Goal: Task Accomplishment & Management: Use online tool/utility

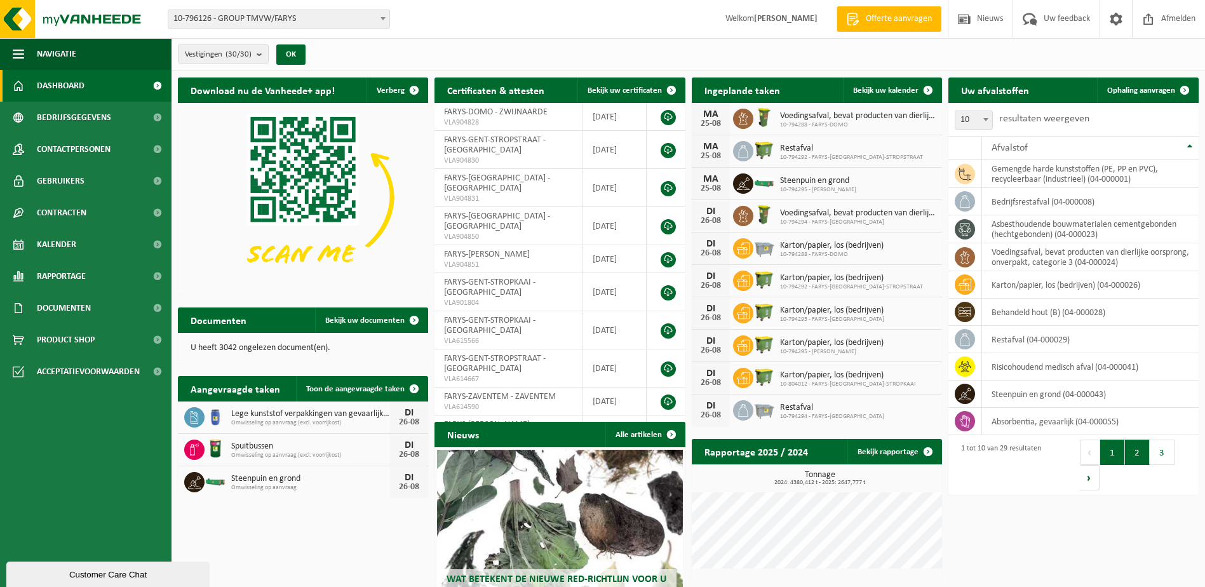
click at [1137, 454] on button "2" at bounding box center [1137, 452] width 25 height 25
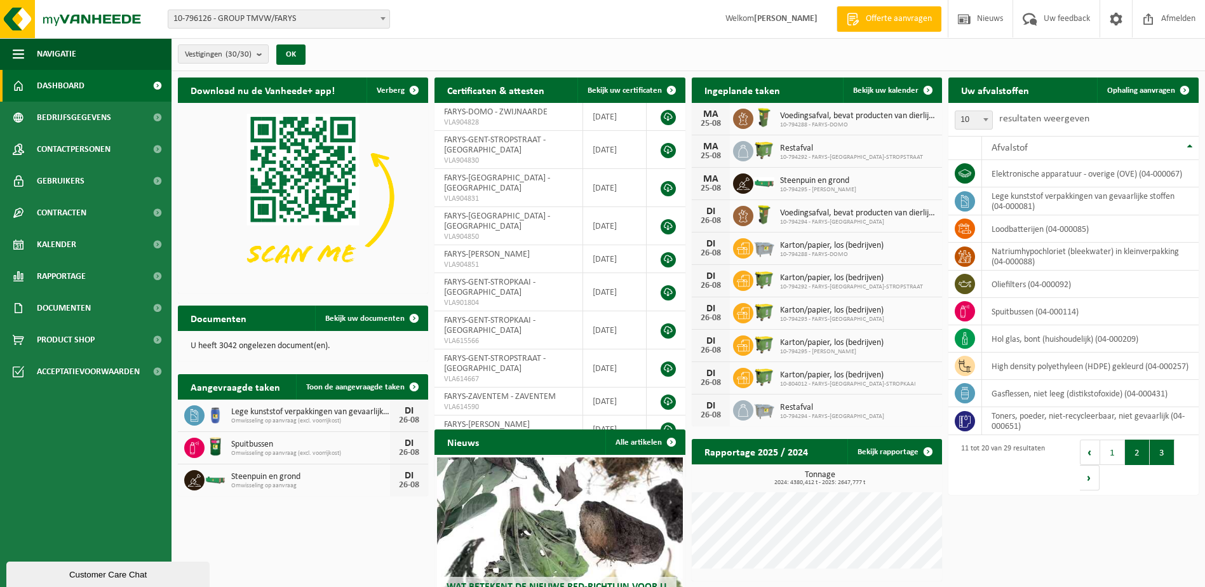
click at [1166, 458] on button "3" at bounding box center [1162, 452] width 25 height 25
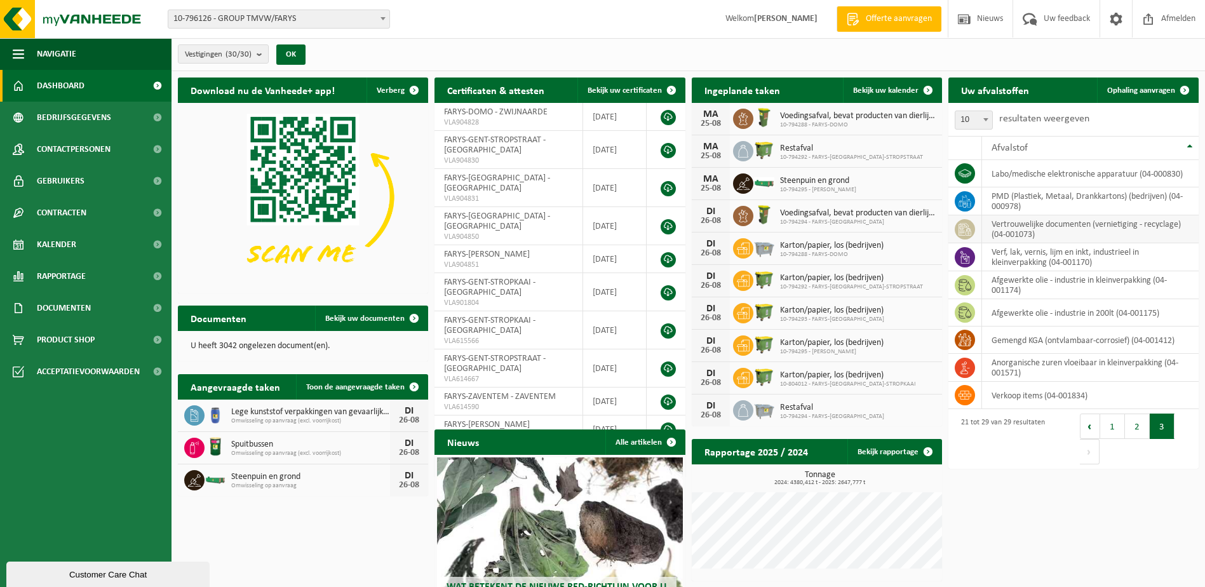
click at [1063, 228] on td "vertrouwelijke documenten (vernietiging - recyclage) (04-001073)" at bounding box center [1090, 229] width 217 height 28
click at [968, 231] on icon at bounding box center [965, 229] width 13 height 13
drag, startPoint x: 968, startPoint y: 231, endPoint x: 1053, endPoint y: 231, distance: 84.5
click at [1053, 231] on td "vertrouwelijke documenten (vernietiging - recyclage) (04-001073)" at bounding box center [1090, 229] width 217 height 28
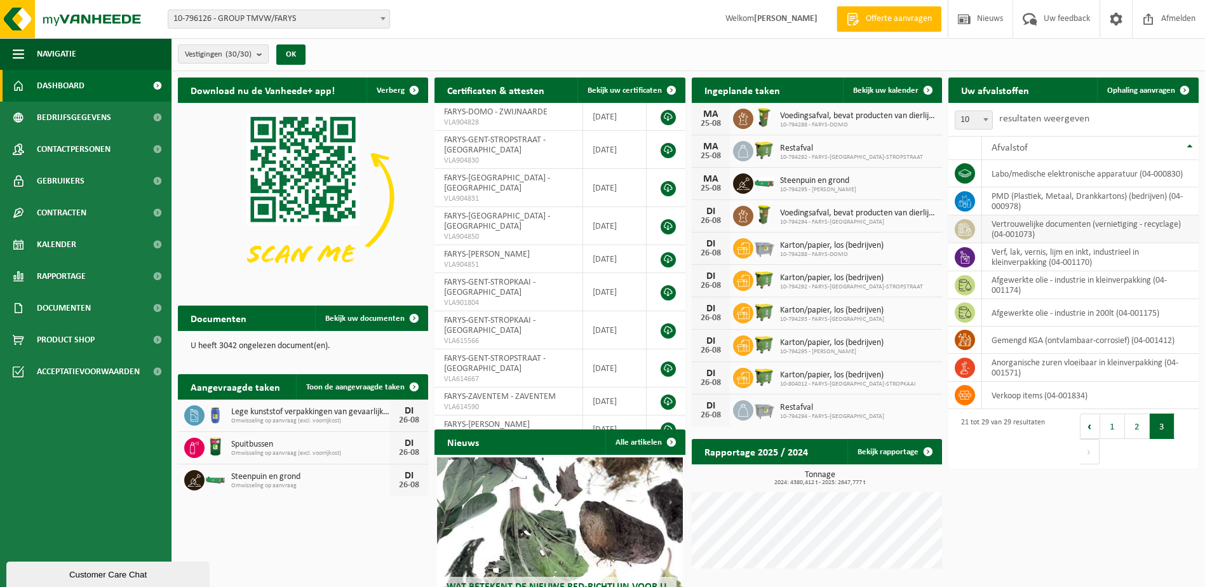
click at [1053, 231] on td "vertrouwelijke documenten (vernietiging - recyclage) (04-001073)" at bounding box center [1090, 229] width 217 height 28
click at [887, 90] on span "Bekijk uw kalender" at bounding box center [885, 90] width 65 height 8
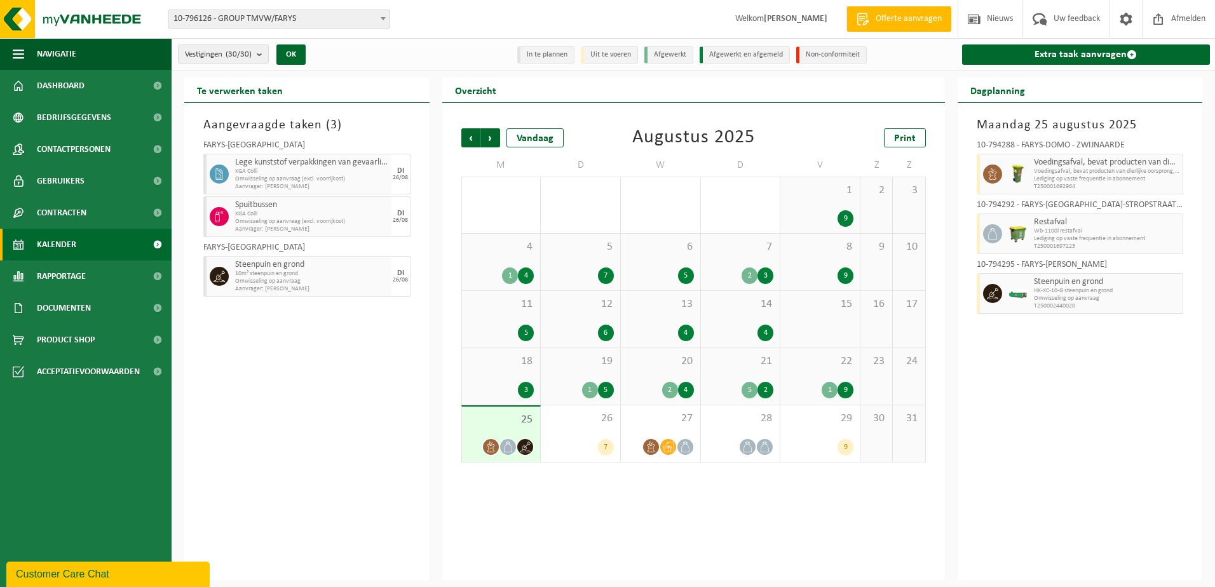
click at [529, 275] on div "4" at bounding box center [526, 276] width 16 height 17
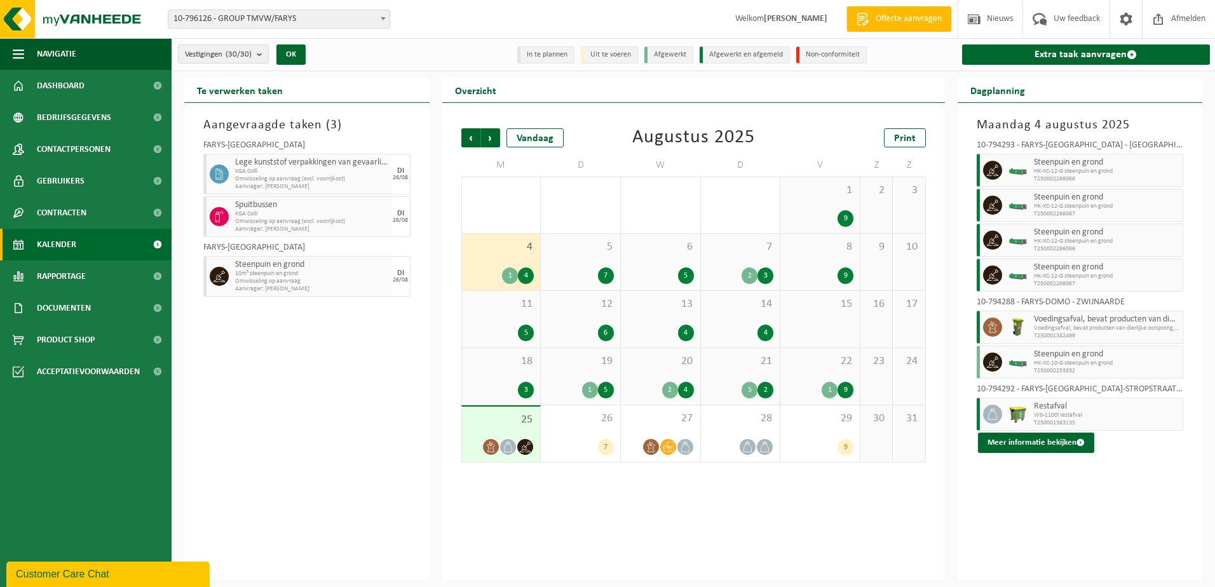
click at [529, 275] on div "4" at bounding box center [526, 276] width 16 height 17
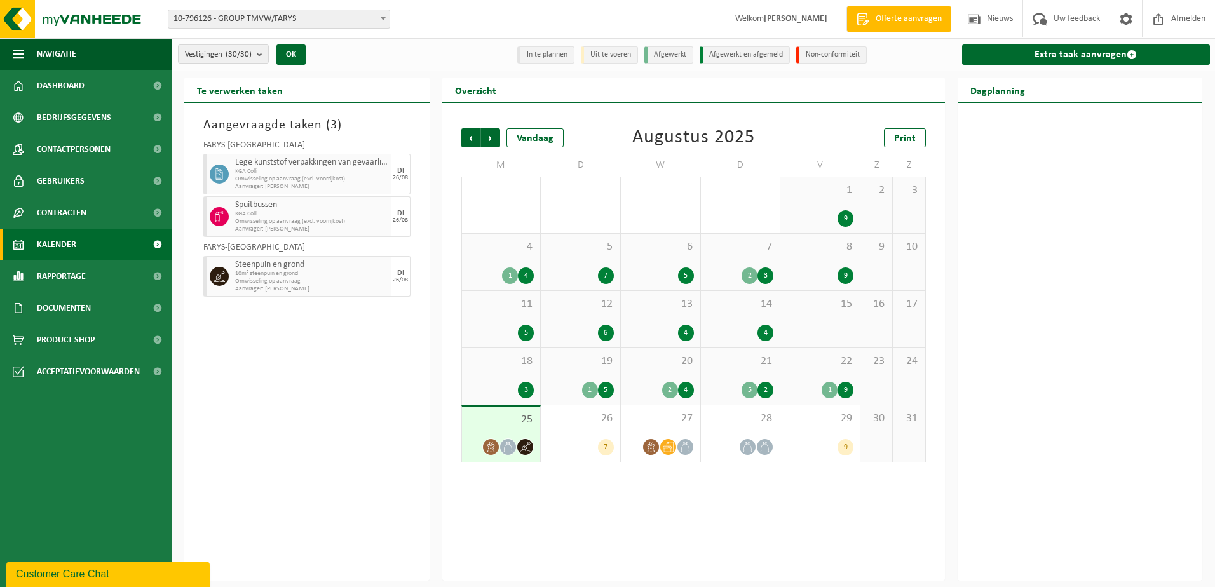
click at [529, 275] on div "4" at bounding box center [526, 276] width 16 height 17
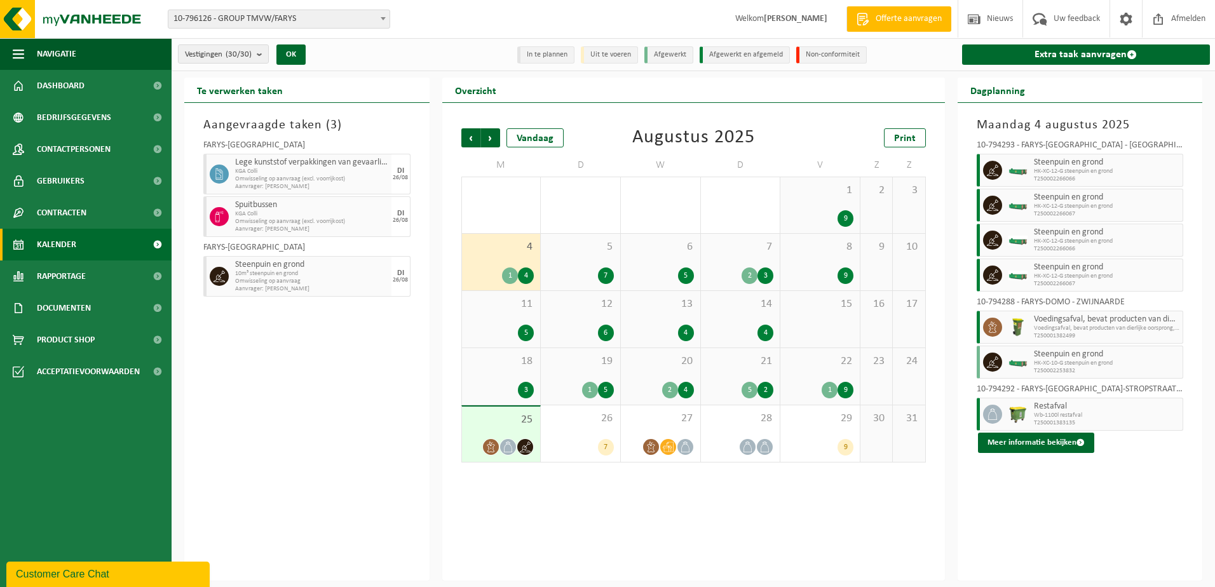
click at [610, 273] on div "7" at bounding box center [606, 276] width 16 height 17
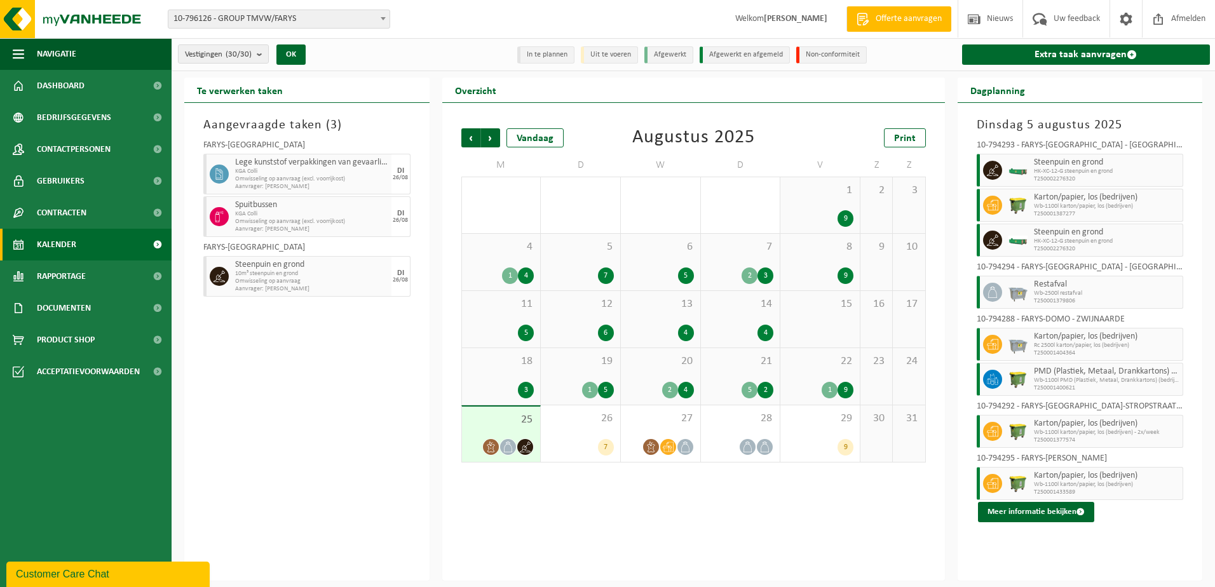
click at [685, 275] on div "5" at bounding box center [686, 276] width 16 height 17
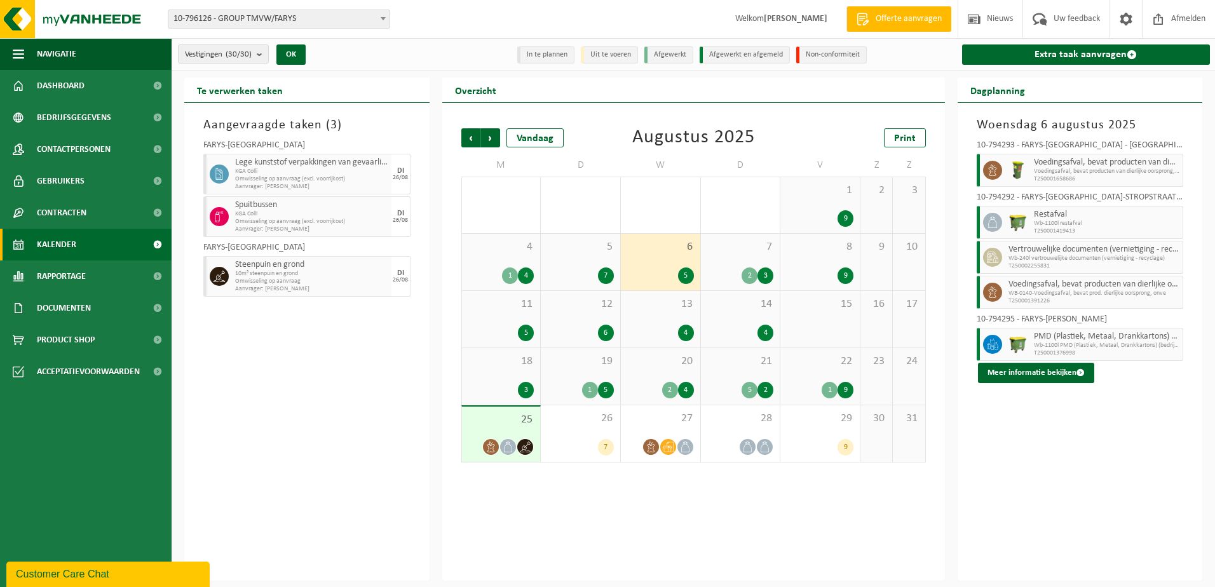
click at [529, 331] on div "5" at bounding box center [526, 333] width 16 height 17
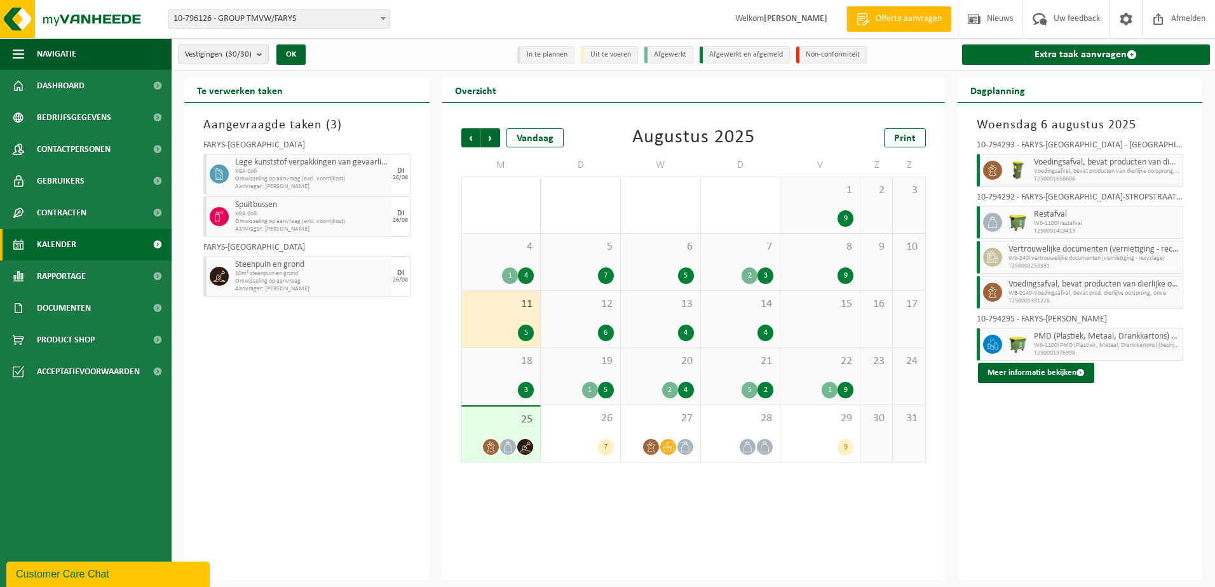
click at [529, 331] on div "5" at bounding box center [526, 333] width 16 height 17
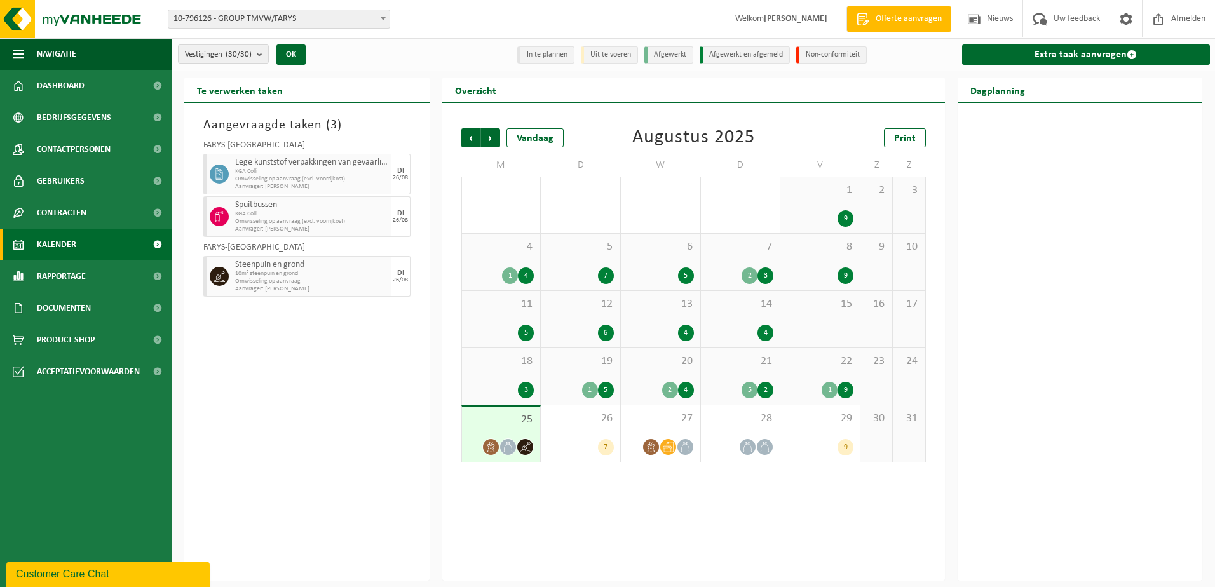
click at [529, 331] on div "5" at bounding box center [526, 333] width 16 height 17
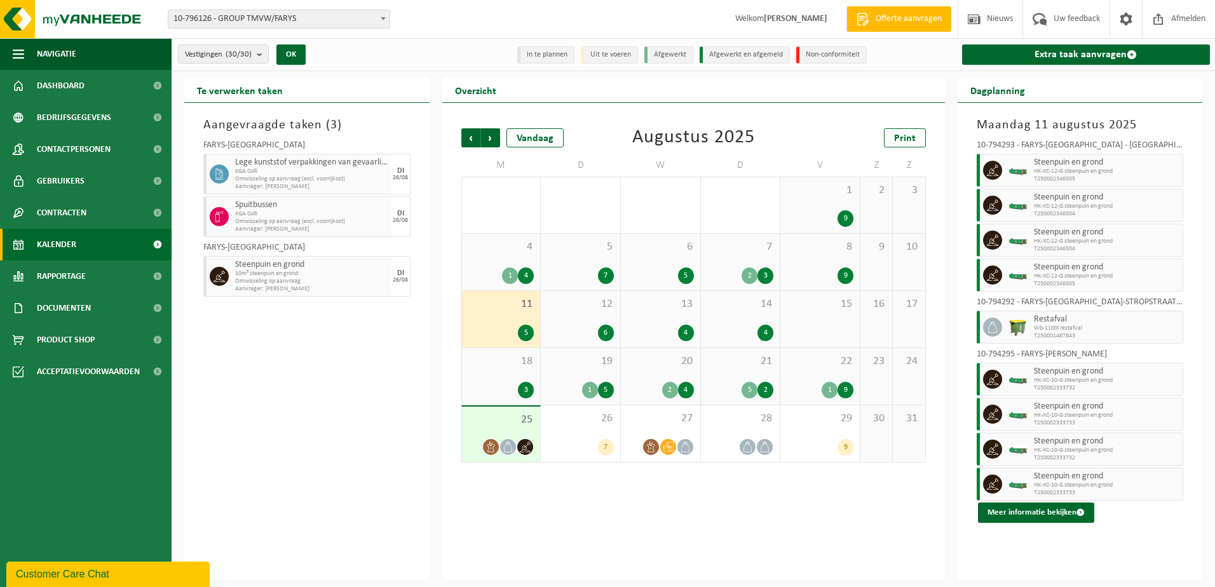
click at [606, 391] on div "5" at bounding box center [606, 390] width 16 height 17
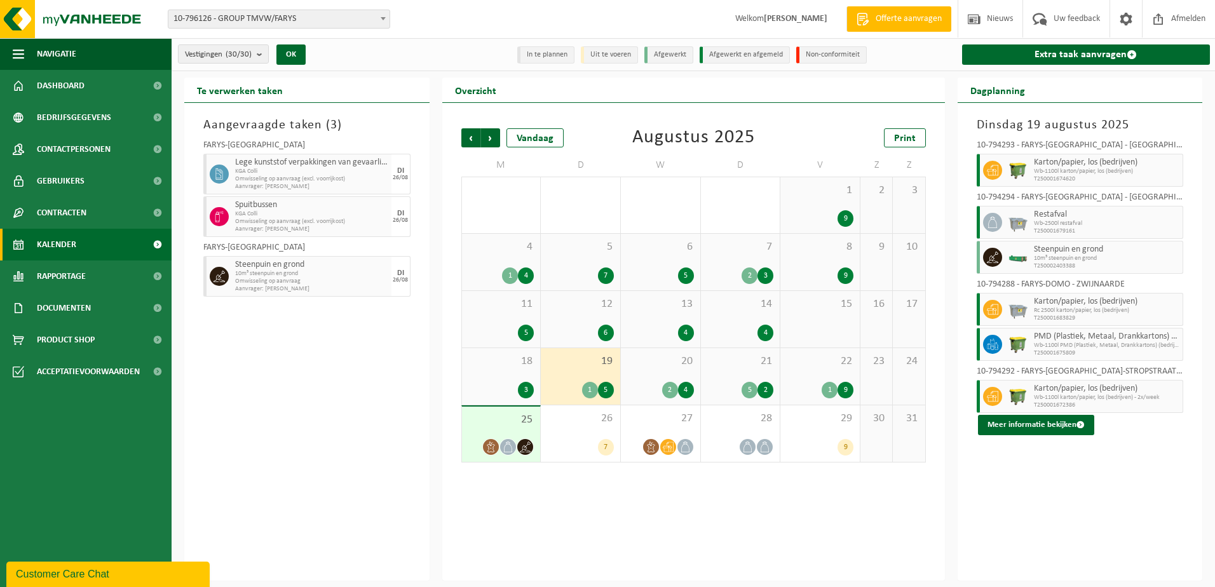
click at [689, 276] on div "5" at bounding box center [686, 276] width 16 height 17
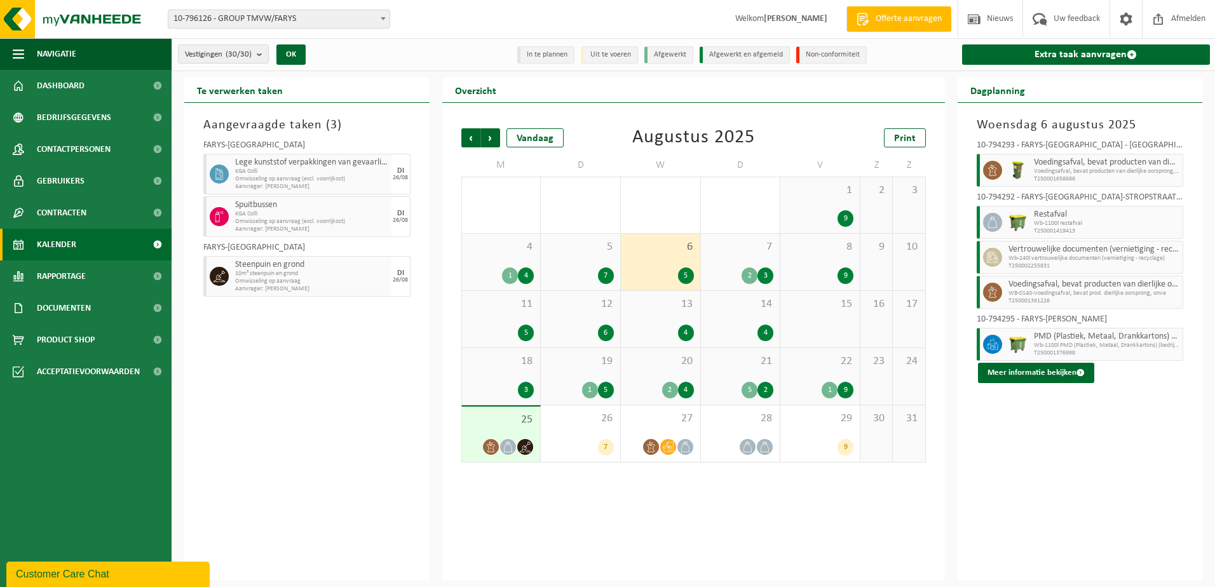
click at [1040, 262] on span "T250002255831" at bounding box center [1094, 266] width 172 height 8
click at [993, 255] on icon at bounding box center [991, 257] width 9 height 11
drag, startPoint x: 993, startPoint y: 255, endPoint x: 1028, endPoint y: 261, distance: 35.5
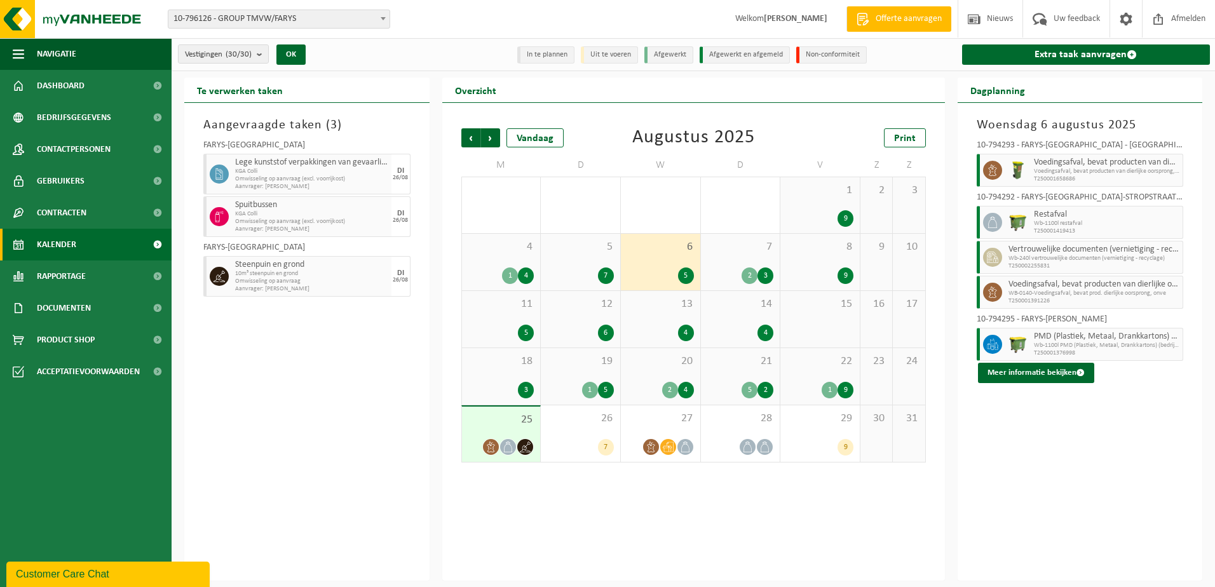
click at [1028, 261] on span "Wb-240l vertrouwelijke documenten (vernietiging - recyclage)" at bounding box center [1094, 259] width 172 height 8
click at [260, 57] on b "submit" at bounding box center [262, 54] width 11 height 18
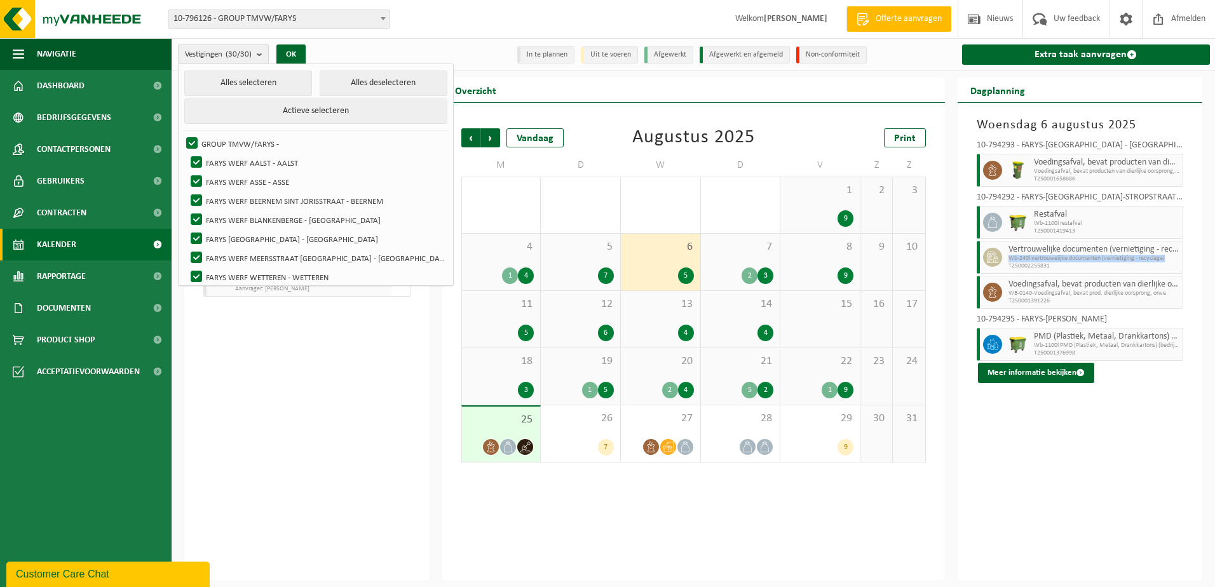
click at [260, 57] on b "submit" at bounding box center [262, 54] width 11 height 18
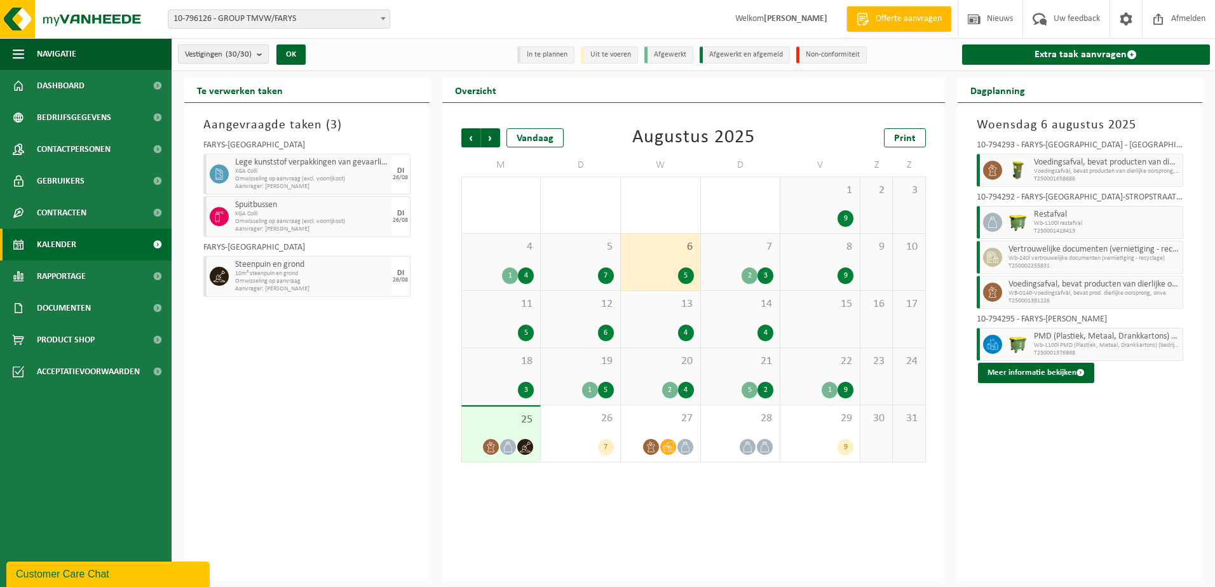
click at [384, 16] on span at bounding box center [383, 18] width 13 height 17
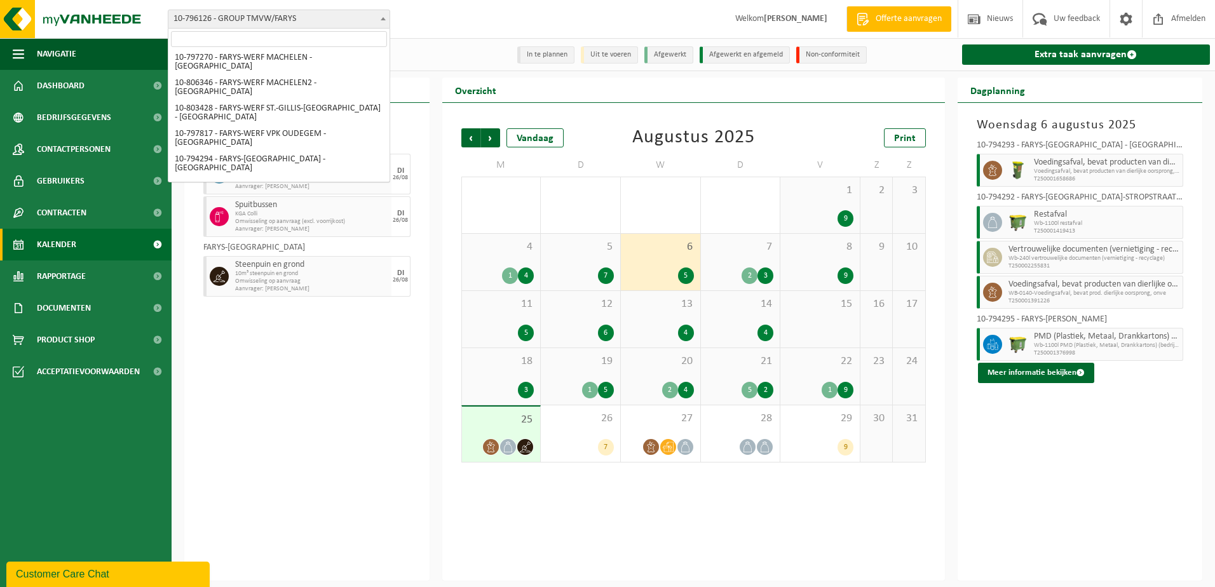
scroll to position [305, 0]
select select "31011"
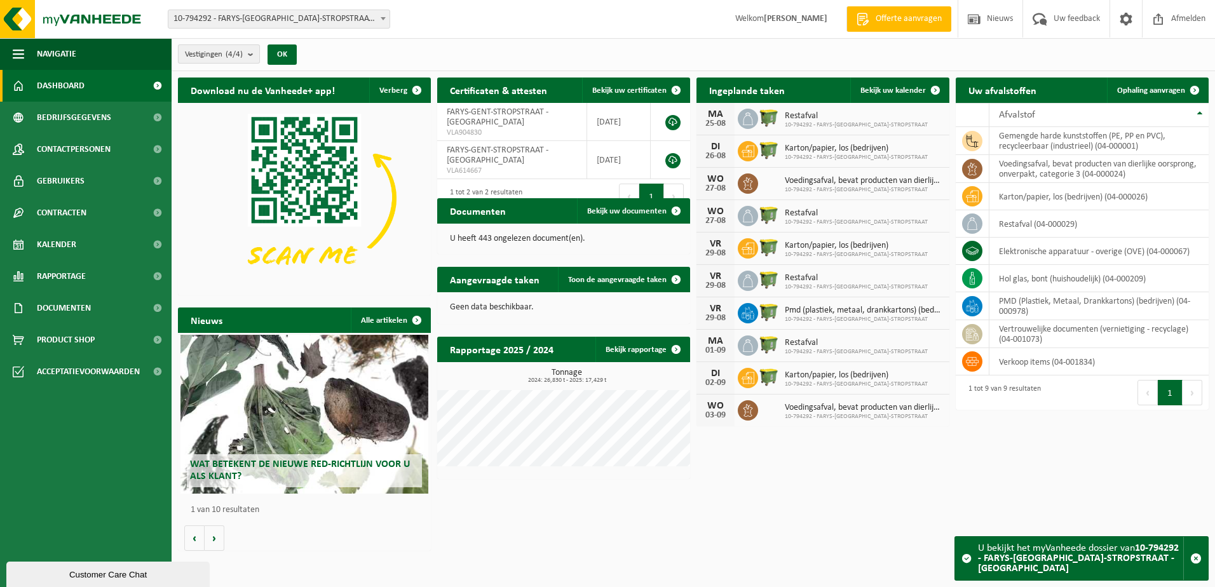
click at [255, 54] on b "submit" at bounding box center [253, 54] width 11 height 18
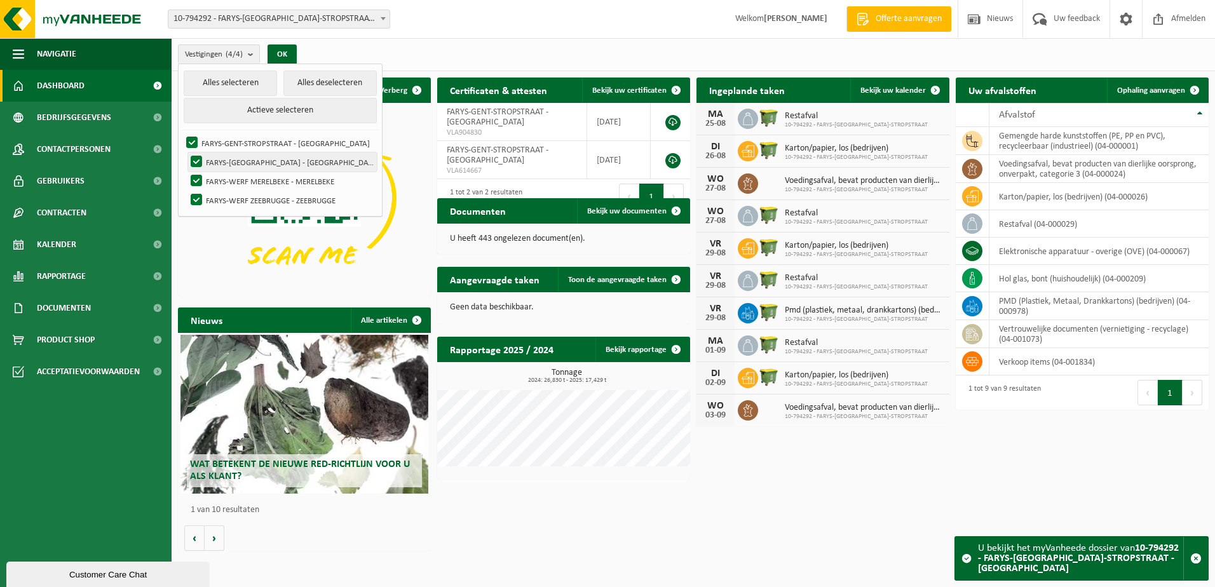
click at [198, 157] on label "FARYS-[GEOGRAPHIC_DATA] - [GEOGRAPHIC_DATA]" at bounding box center [282, 162] width 189 height 19
click at [186, 153] on input "FARYS-[GEOGRAPHIC_DATA] - [GEOGRAPHIC_DATA]" at bounding box center [186, 152] width 1 height 1
click at [200, 170] on label "FARYS-[GEOGRAPHIC_DATA] - [GEOGRAPHIC_DATA]" at bounding box center [282, 162] width 189 height 19
click at [186, 153] on input "FARYS-[GEOGRAPHIC_DATA] - [GEOGRAPHIC_DATA]" at bounding box center [186, 152] width 1 height 1
click at [196, 163] on label "FARYS-[GEOGRAPHIC_DATA] - [GEOGRAPHIC_DATA]" at bounding box center [282, 162] width 189 height 19
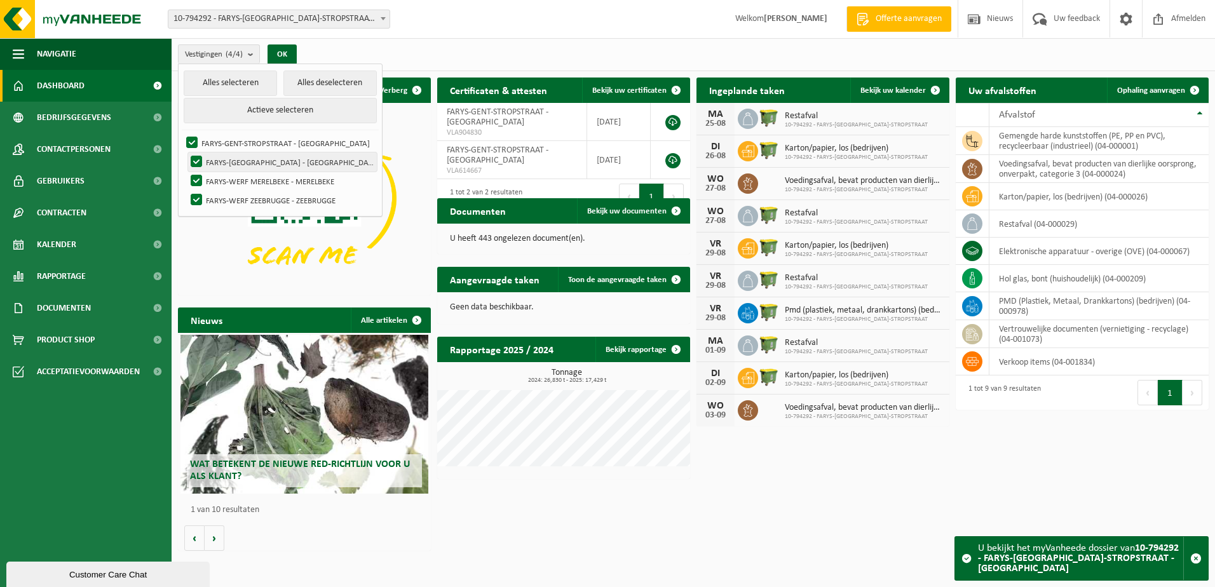
click at [186, 153] on input "FARYS-[GEOGRAPHIC_DATA] - [GEOGRAPHIC_DATA]" at bounding box center [186, 152] width 1 height 1
checkbox input "false"
click at [196, 177] on label "FARYS-WERF MERELBEKE - MERELBEKE" at bounding box center [282, 181] width 189 height 19
click at [186, 172] on input "FARYS-WERF MERELBEKE - MERELBEKE" at bounding box center [186, 171] width 1 height 1
checkbox input "false"
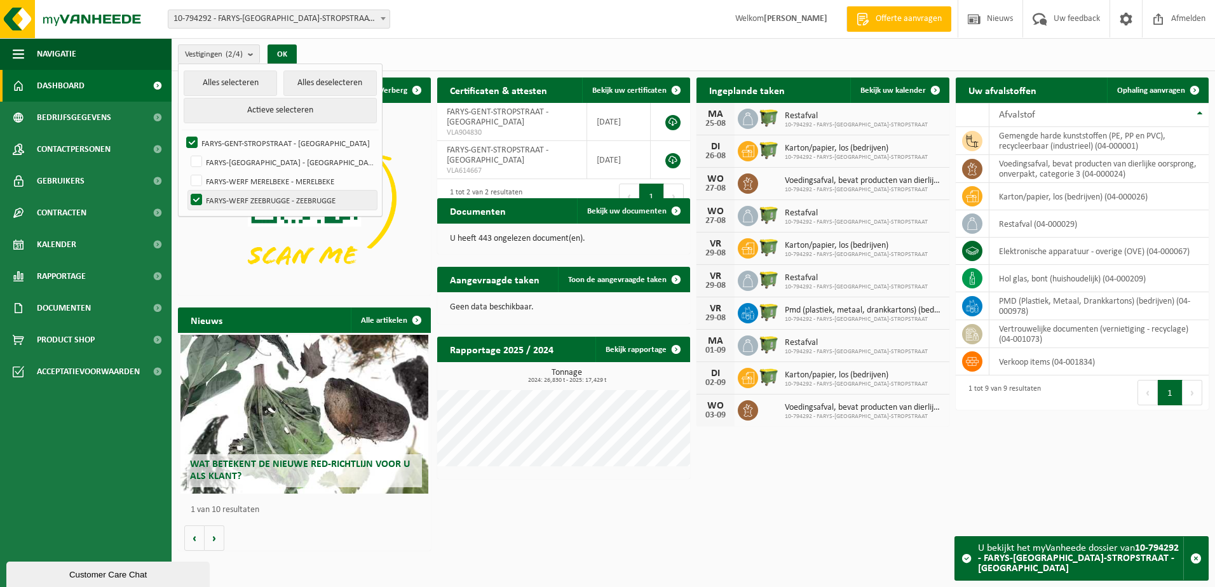
click at [199, 195] on label "FARYS-WERF ZEEBRUGGE - ZEEBRUGGE" at bounding box center [282, 200] width 189 height 19
click at [186, 191] on input "FARYS-WERF ZEEBRUGGE - ZEEBRUGGE" at bounding box center [186, 190] width 1 height 1
checkbox input "false"
click at [876, 92] on span "Bekijk uw kalender" at bounding box center [892, 90] width 65 height 8
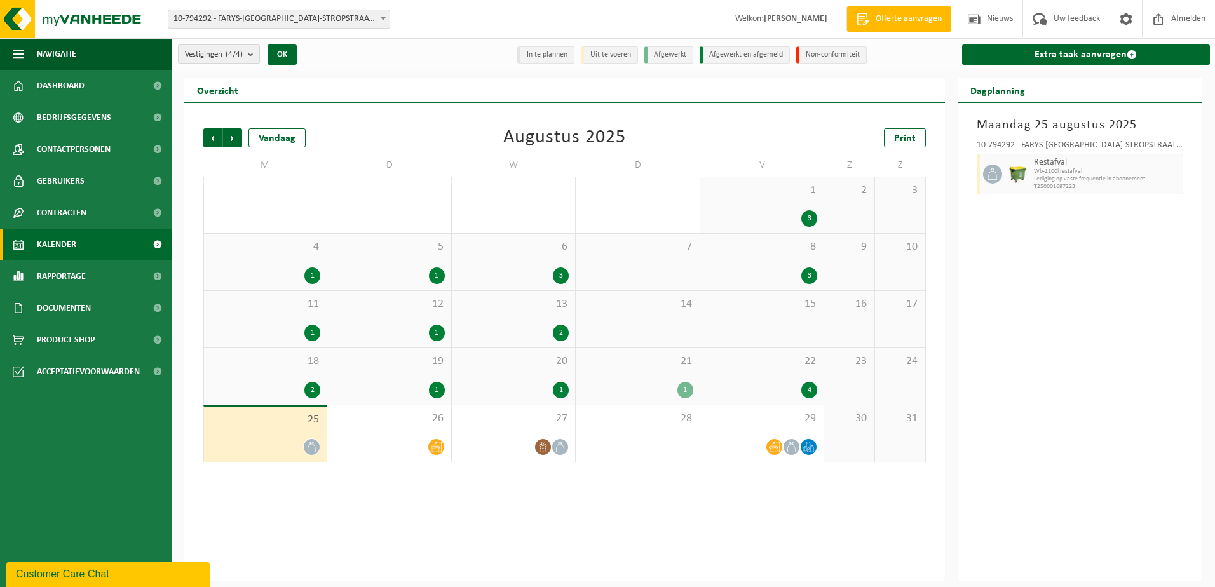
click at [252, 57] on b "submit" at bounding box center [253, 54] width 11 height 18
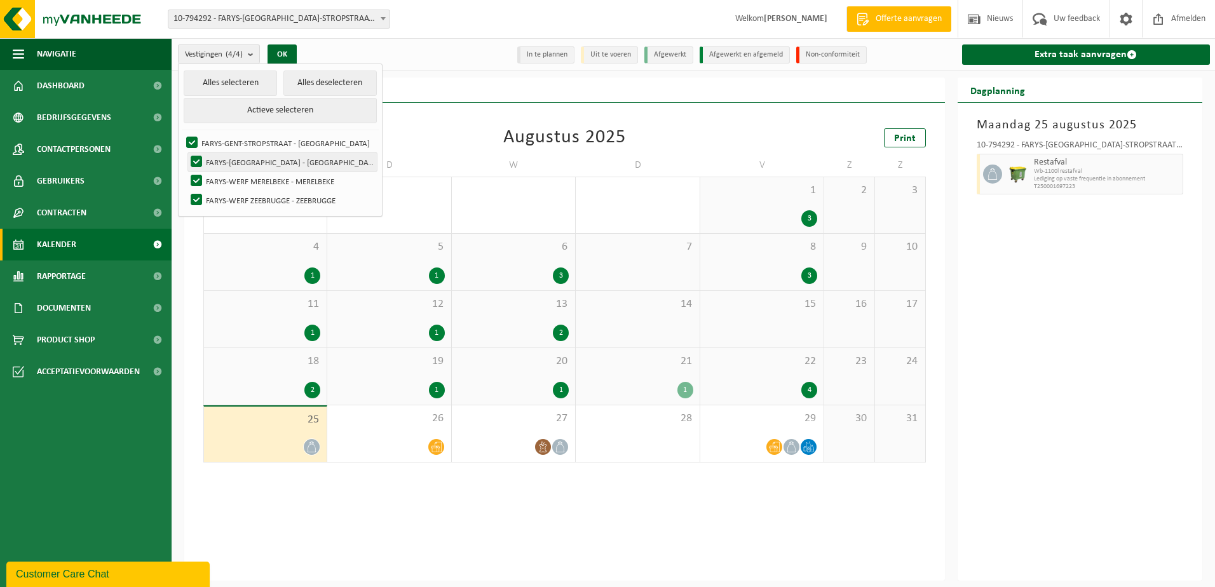
click at [224, 164] on label "FARYS-[GEOGRAPHIC_DATA] - [GEOGRAPHIC_DATA]" at bounding box center [282, 162] width 189 height 19
click at [186, 153] on input "FARYS-[GEOGRAPHIC_DATA] - [GEOGRAPHIC_DATA]" at bounding box center [186, 152] width 1 height 1
checkbox input "false"
click at [230, 177] on label "FARYS-WERF MERELBEKE - MERELBEKE" at bounding box center [282, 181] width 189 height 19
click at [186, 172] on input "FARYS-WERF MERELBEKE - MERELBEKE" at bounding box center [186, 171] width 1 height 1
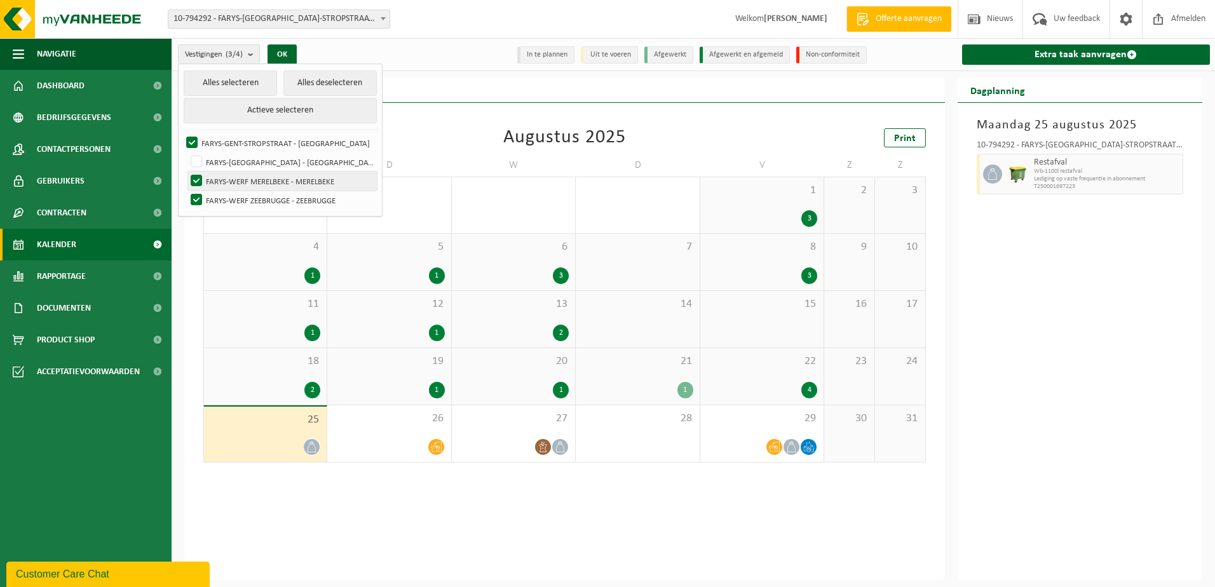
checkbox input "false"
click at [235, 196] on label "FARYS-WERF ZEEBRUGGE - ZEEBRUGGE" at bounding box center [282, 200] width 189 height 19
click at [186, 191] on input "FARYS-WERF ZEEBRUGGE - ZEEBRUGGE" at bounding box center [186, 190] width 1 height 1
checkbox input "false"
click at [287, 53] on button "OK" at bounding box center [282, 54] width 29 height 20
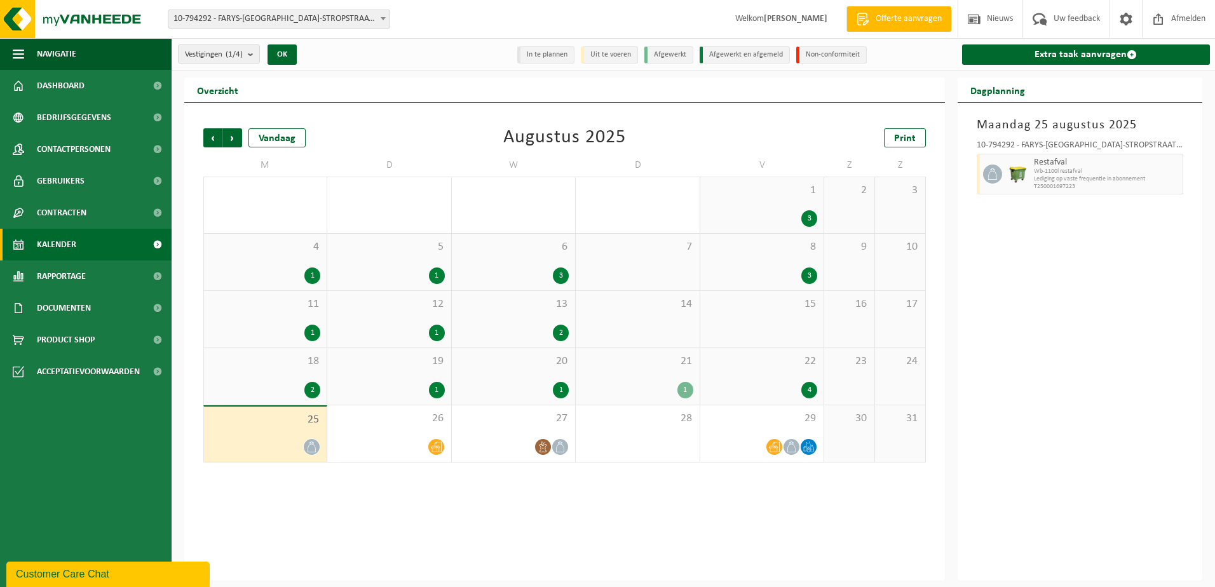
click at [811, 218] on div "3" at bounding box center [809, 218] width 16 height 17
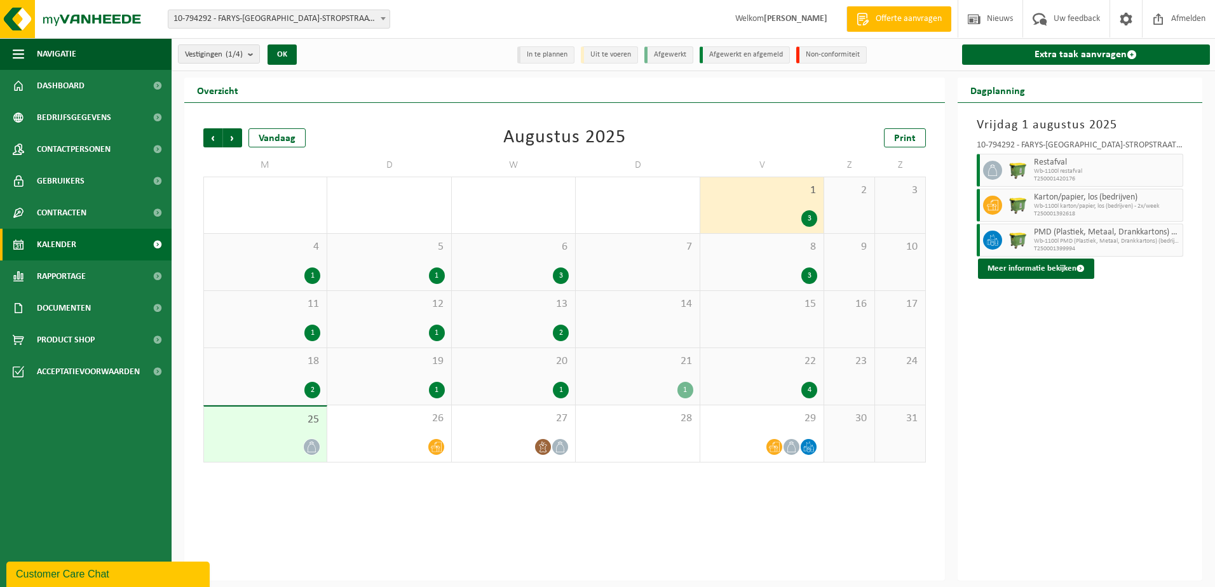
click at [315, 273] on div "1" at bounding box center [312, 276] width 16 height 17
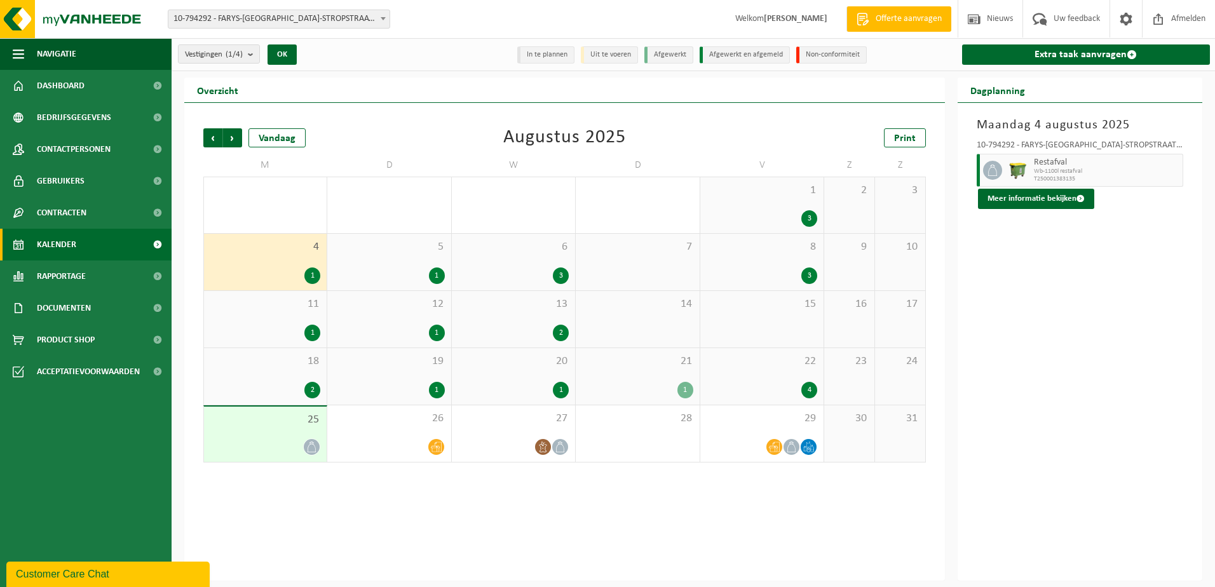
click at [441, 277] on div "1" at bounding box center [437, 276] width 16 height 17
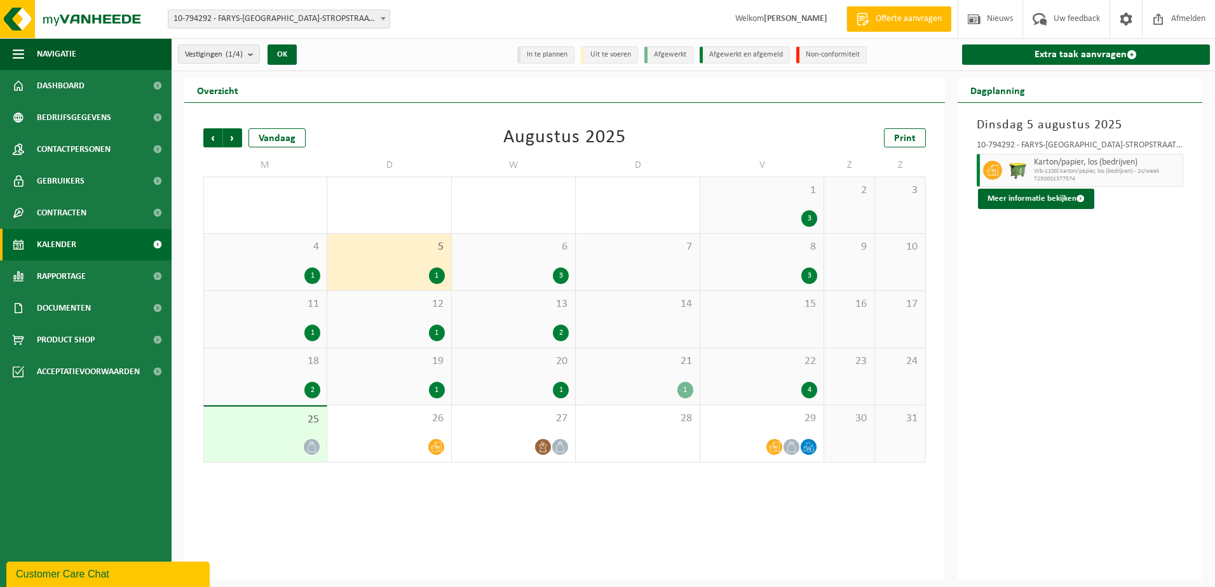
click at [560, 276] on div "3" at bounding box center [561, 276] width 16 height 17
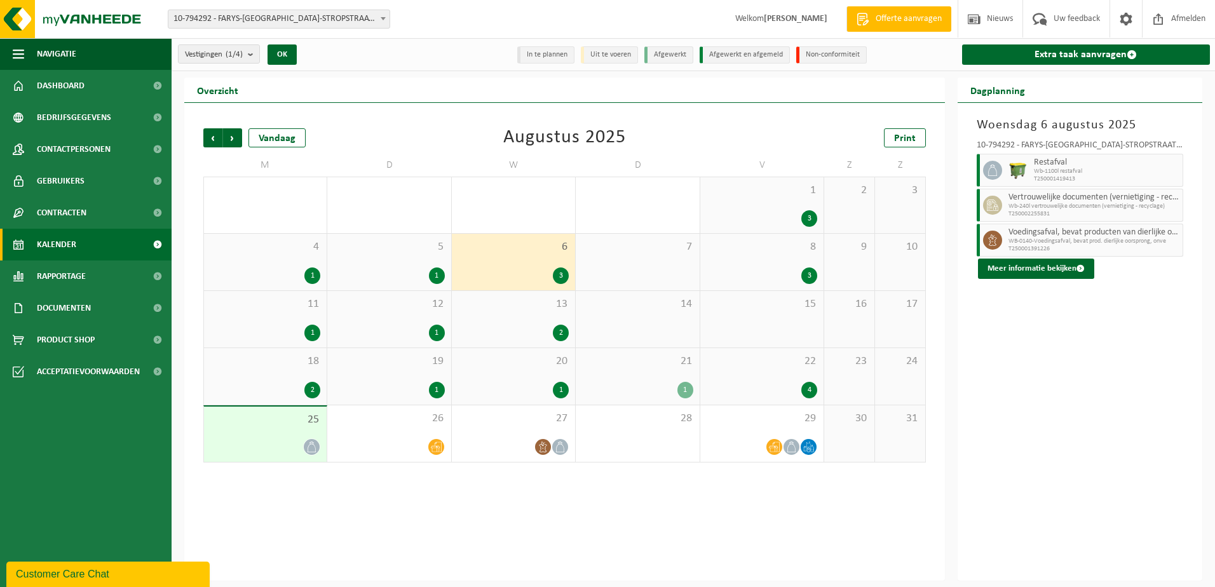
click at [806, 271] on div "3" at bounding box center [809, 276] width 16 height 17
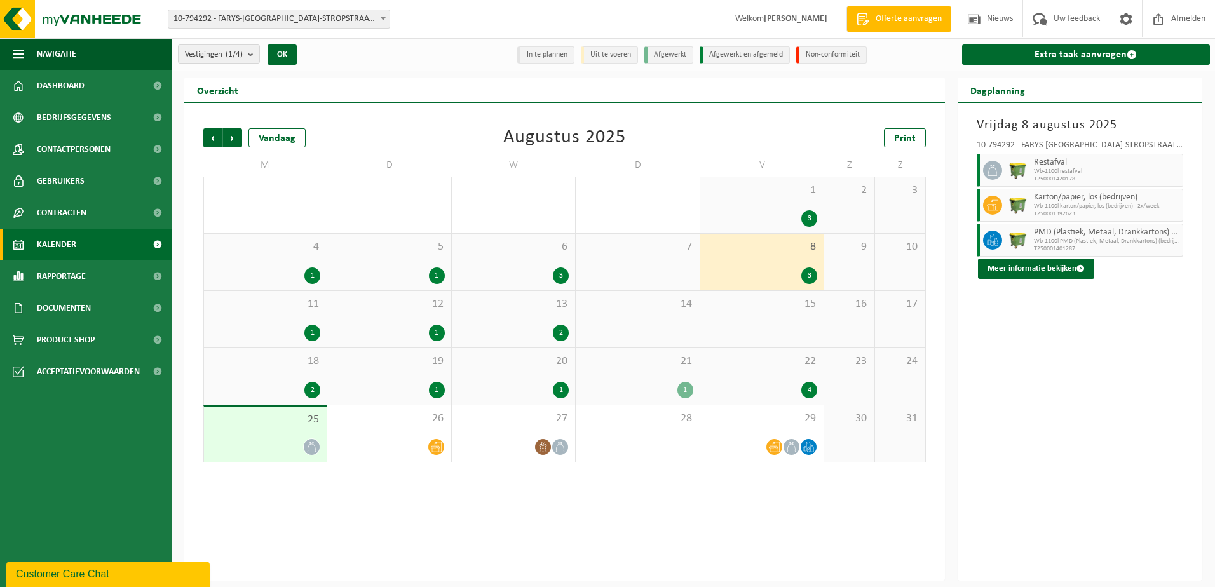
click at [309, 334] on div "1" at bounding box center [312, 333] width 16 height 17
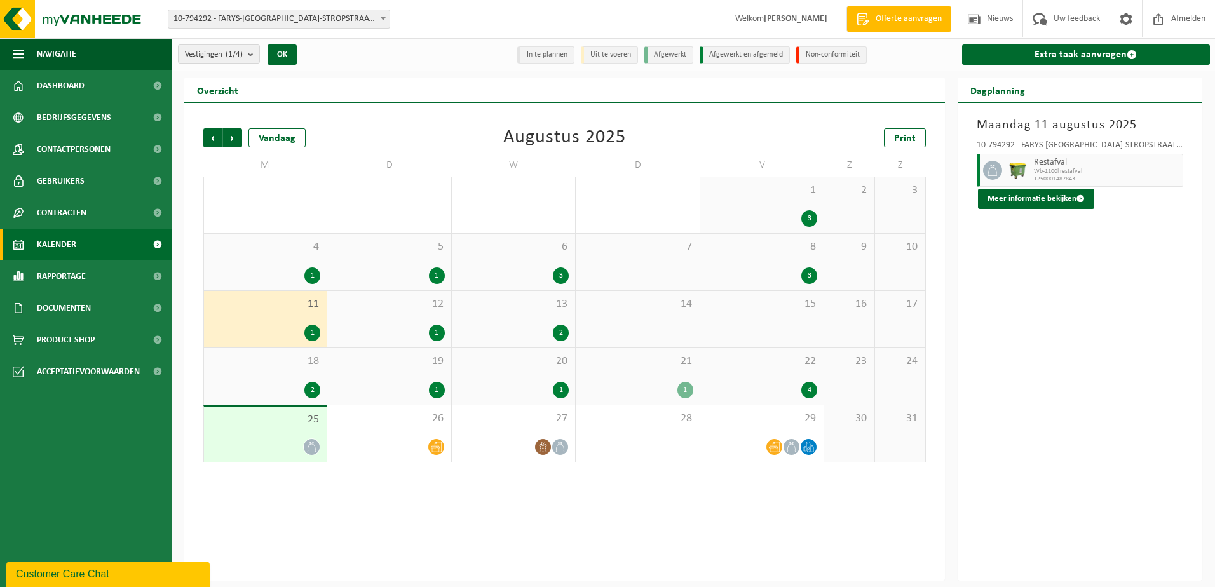
click at [447, 336] on div "12 1" at bounding box center [388, 319] width 123 height 57
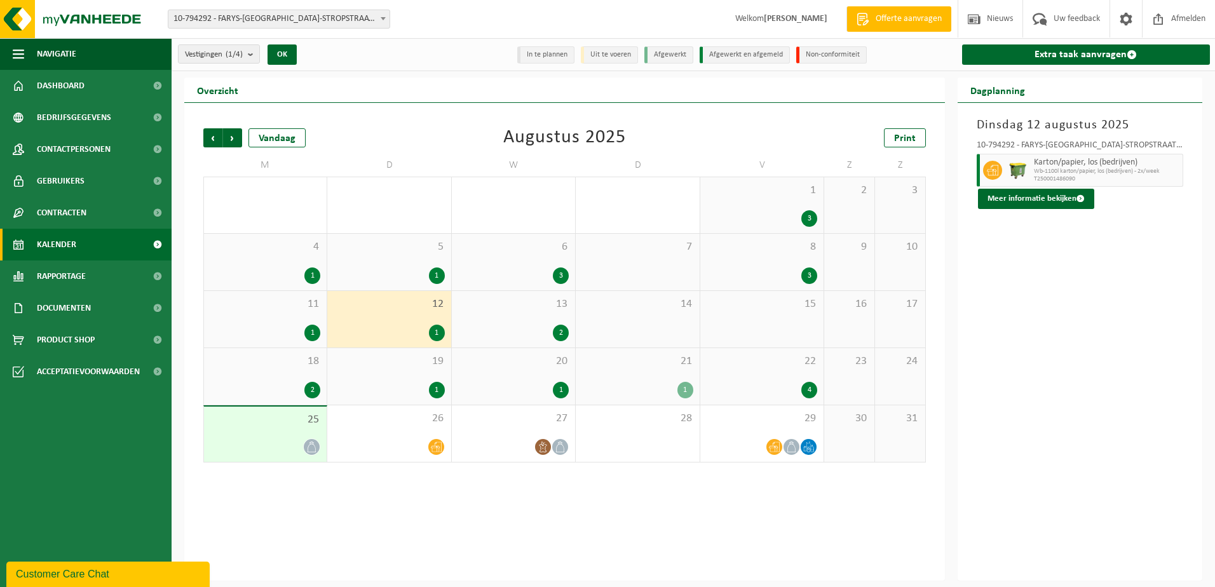
click at [560, 329] on div "2" at bounding box center [561, 333] width 16 height 17
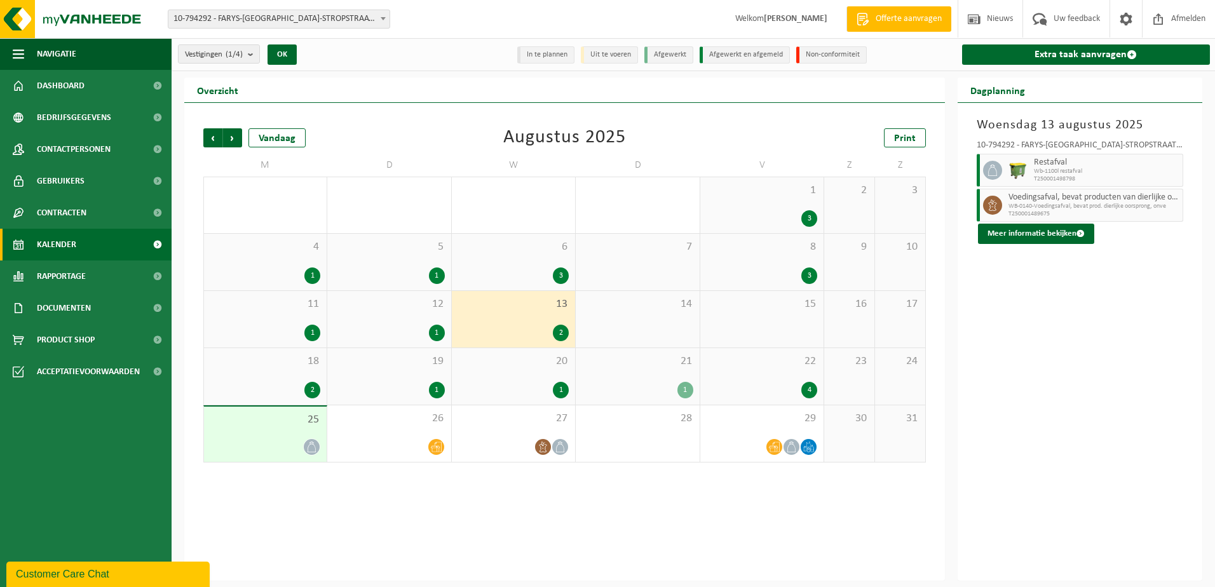
click at [313, 388] on div "2" at bounding box center [312, 390] width 16 height 17
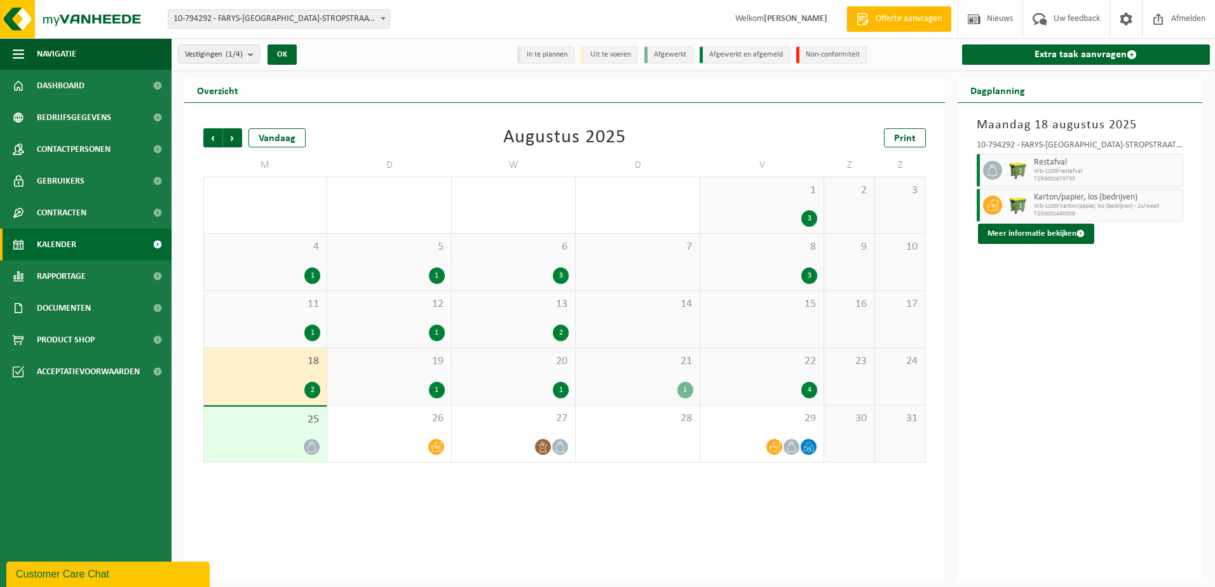
click at [440, 387] on div "1" at bounding box center [437, 390] width 16 height 17
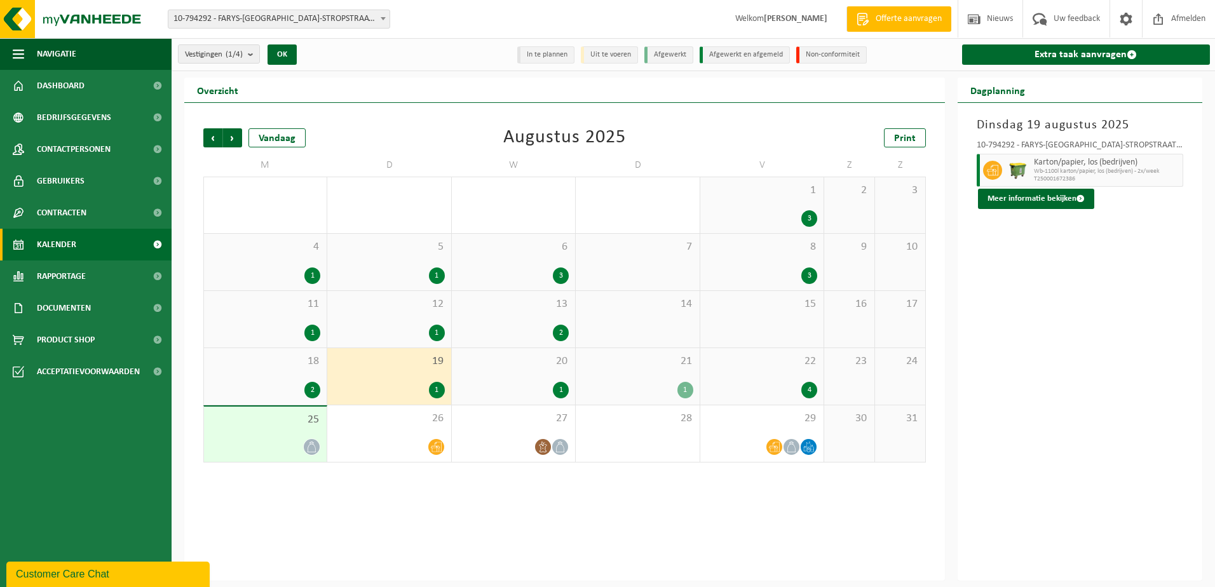
click at [561, 386] on div "1" at bounding box center [561, 390] width 16 height 17
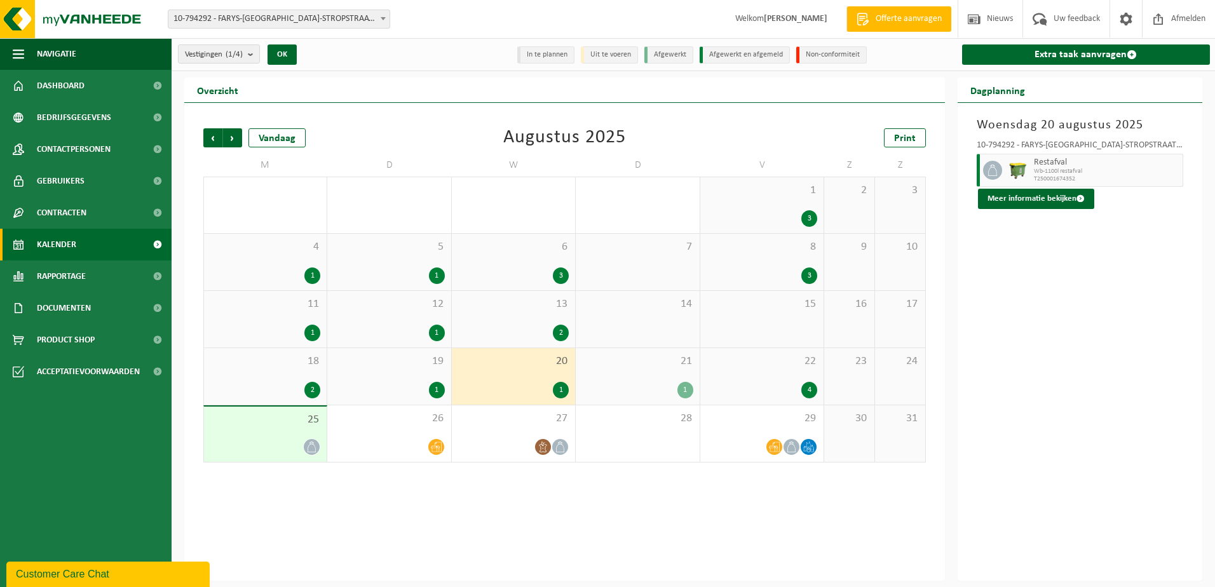
click at [686, 390] on div "1" at bounding box center [685, 390] width 16 height 17
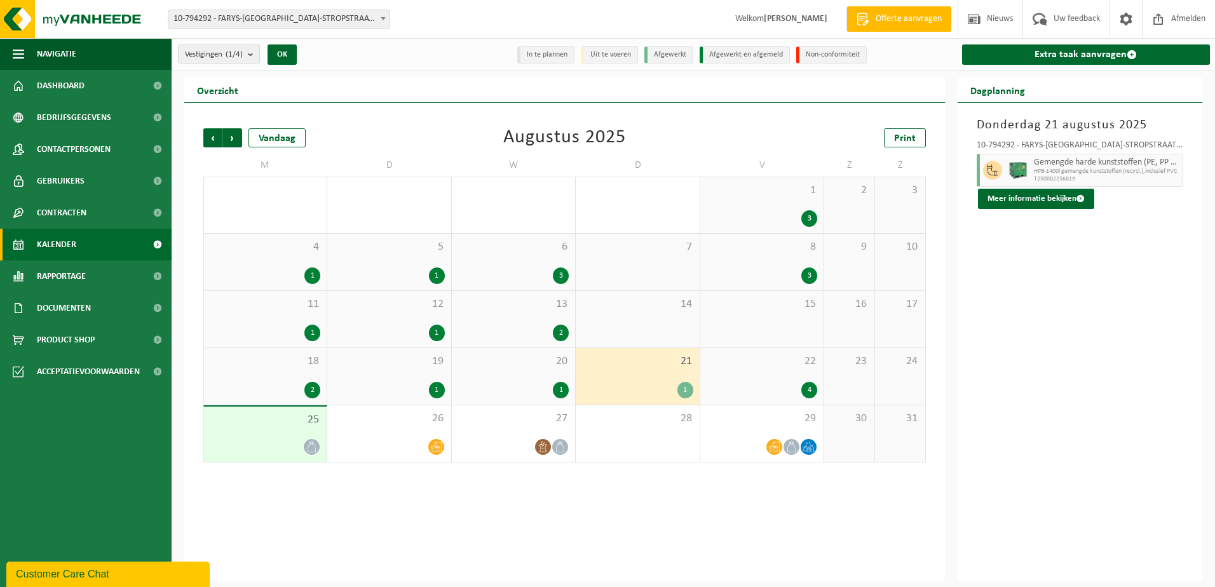
click at [806, 388] on div "4" at bounding box center [809, 390] width 16 height 17
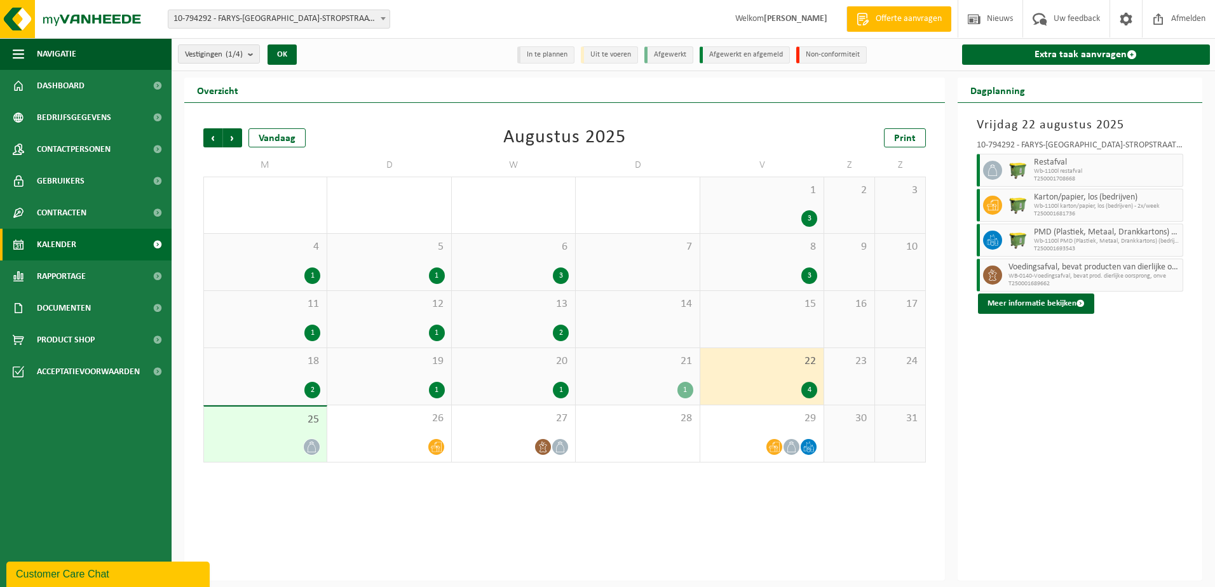
click at [315, 445] on icon at bounding box center [311, 447] width 11 height 11
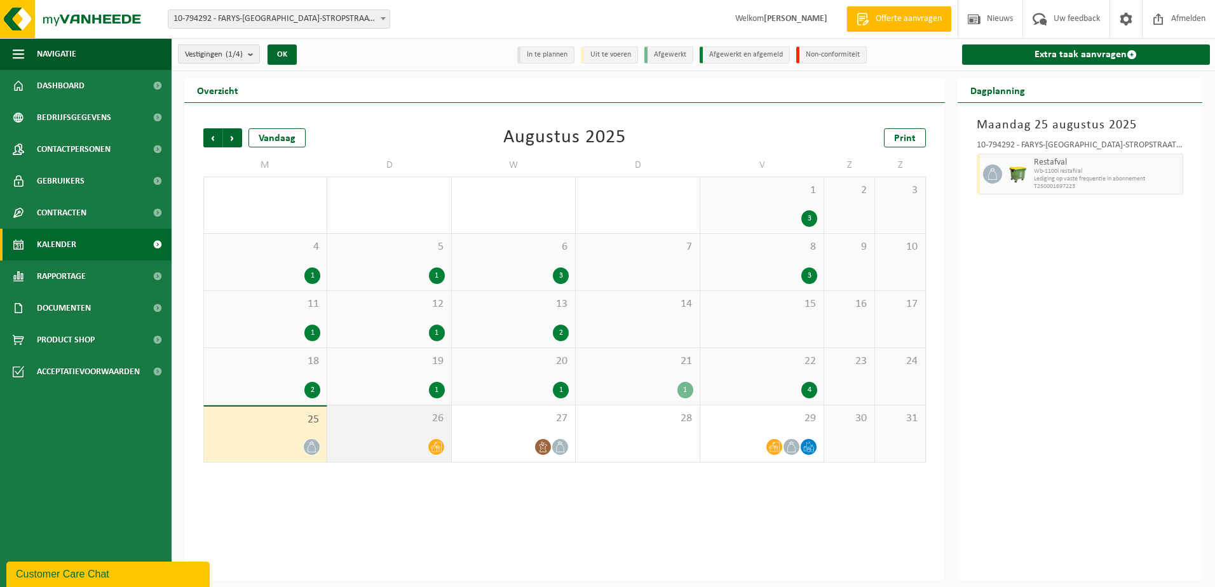
click at [436, 449] on icon at bounding box center [436, 447] width 11 height 11
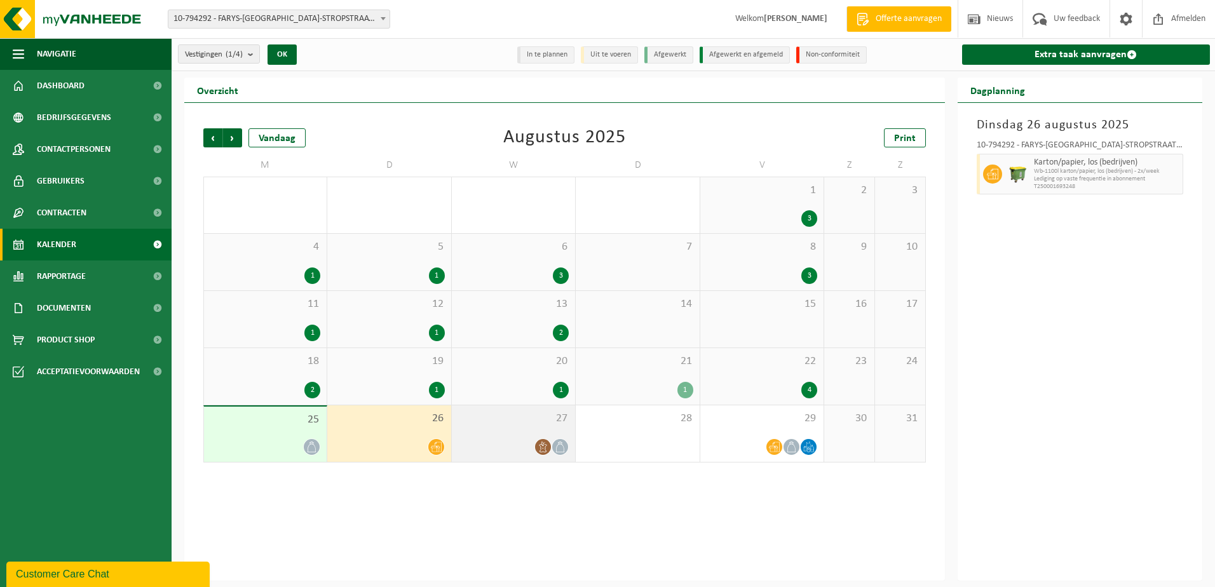
click at [542, 445] on icon at bounding box center [543, 447] width 11 height 11
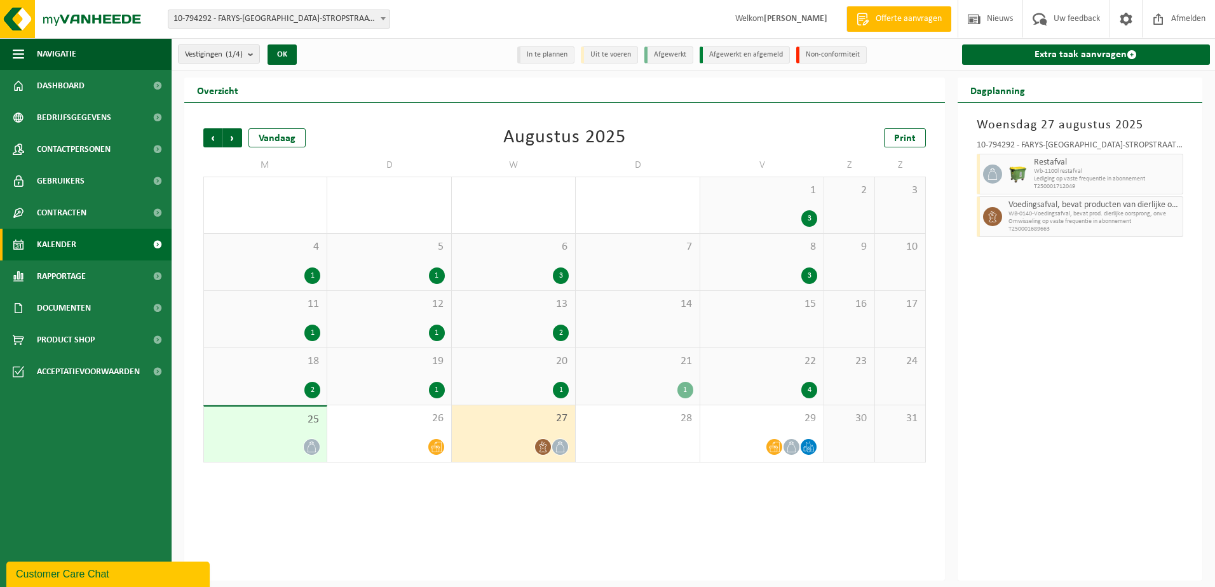
click at [551, 447] on div at bounding box center [542, 446] width 17 height 17
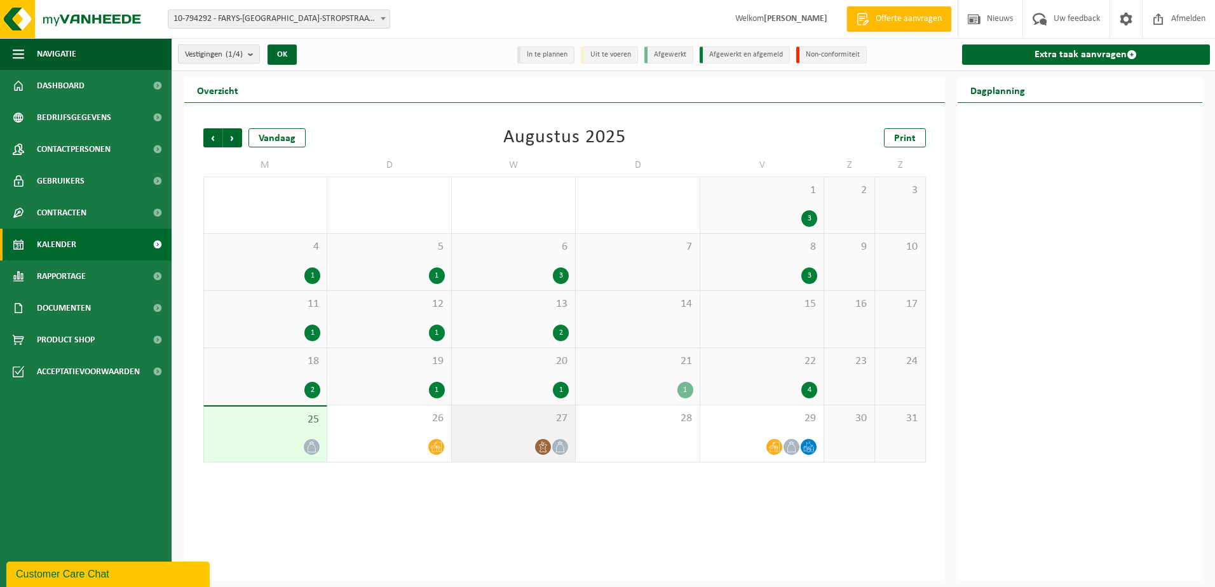
click at [557, 447] on icon at bounding box center [560, 447] width 11 height 11
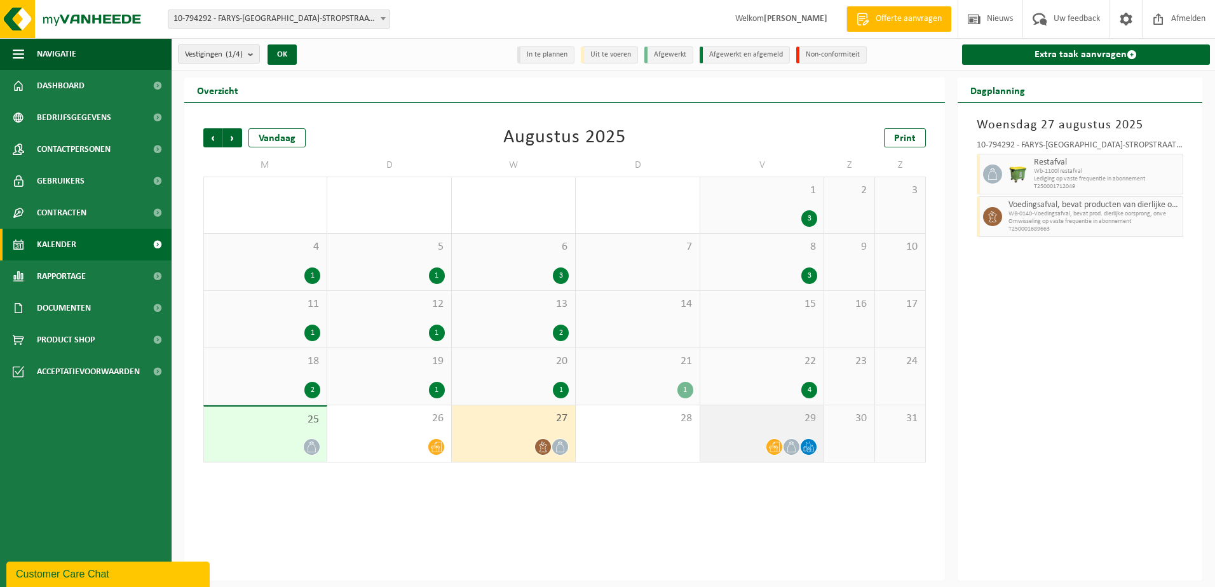
click at [770, 448] on icon at bounding box center [774, 447] width 11 height 11
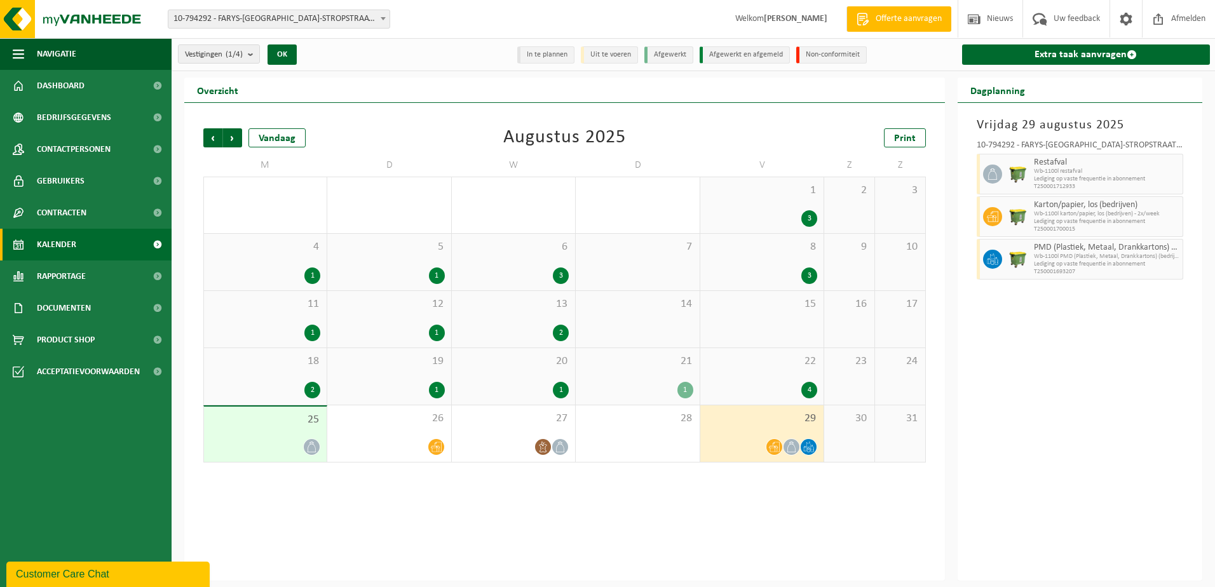
click at [791, 442] on icon at bounding box center [791, 447] width 11 height 11
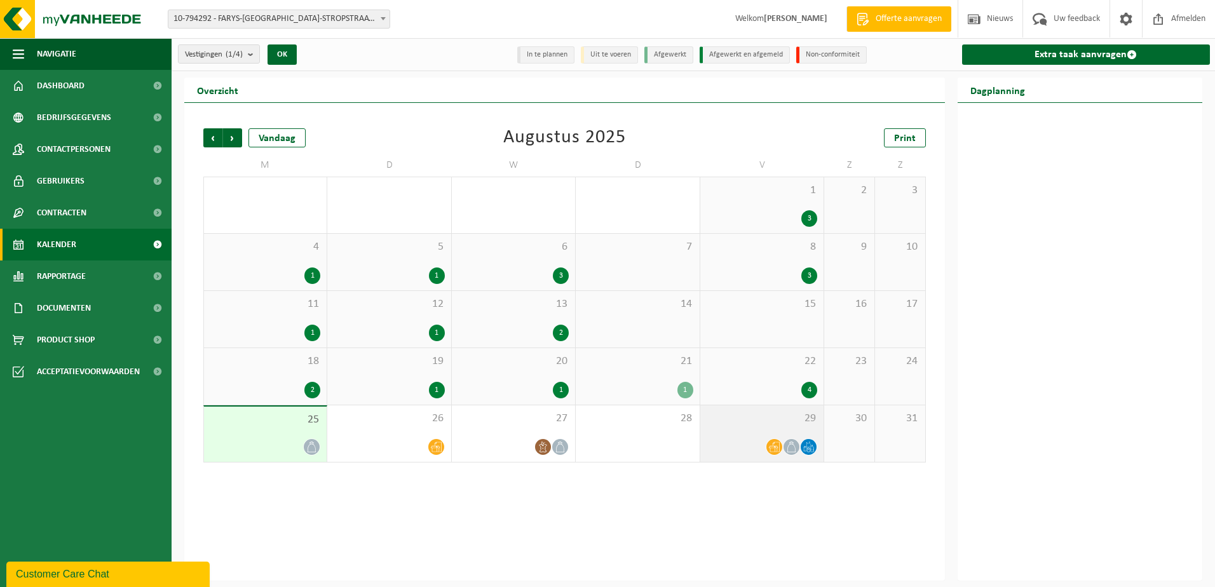
click at [808, 444] on icon at bounding box center [808, 447] width 11 height 11
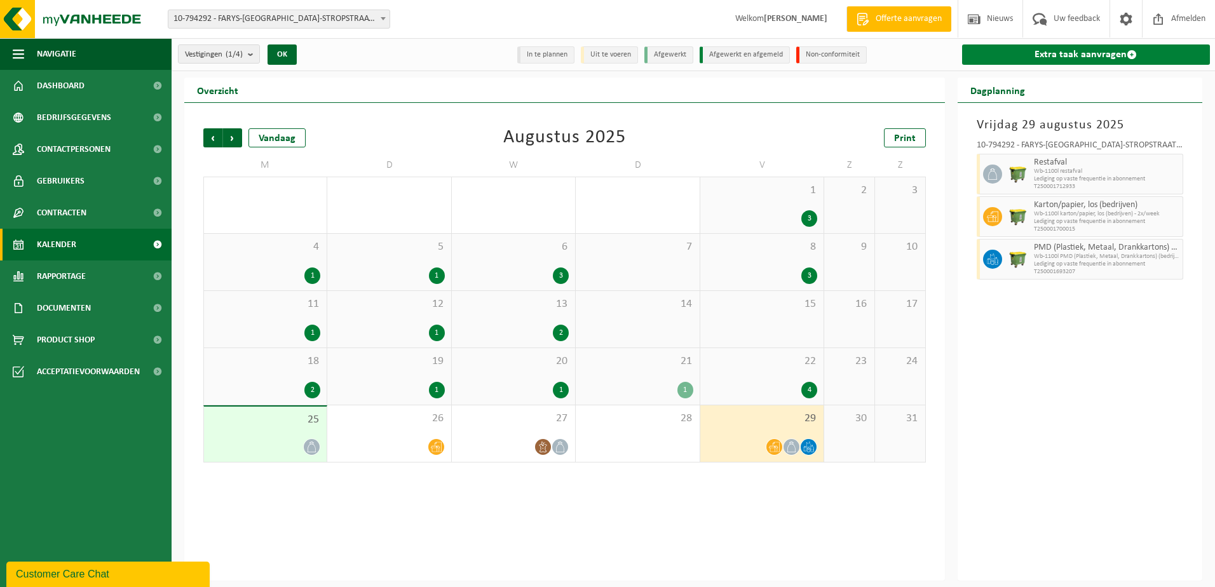
click at [1061, 50] on link "Extra taak aanvragen" at bounding box center [1086, 54] width 248 height 20
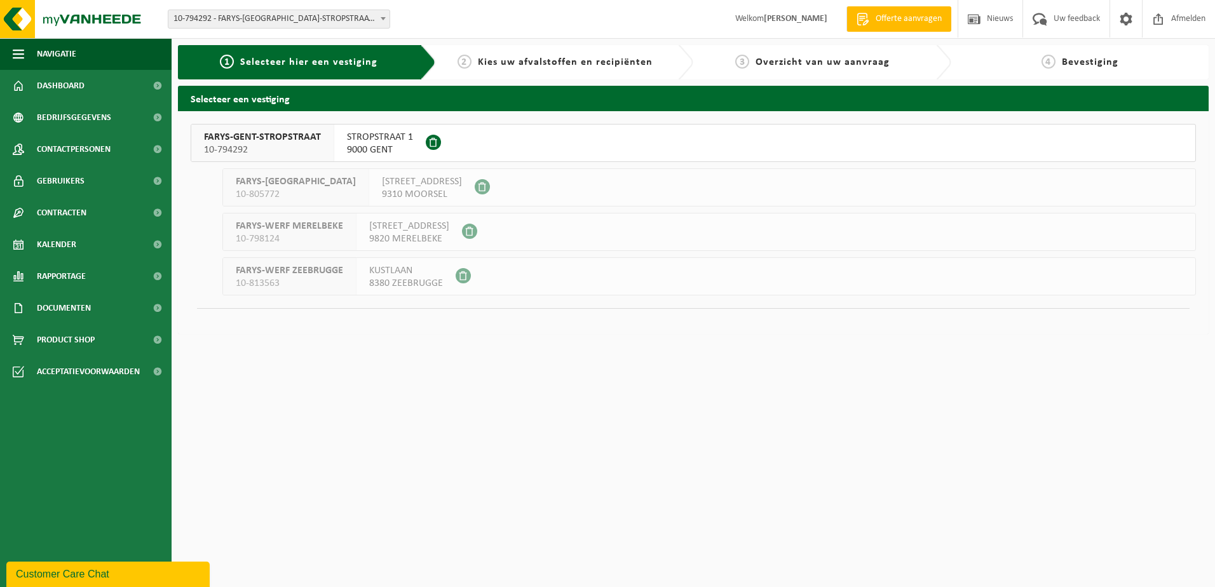
click at [430, 141] on span at bounding box center [433, 142] width 15 height 15
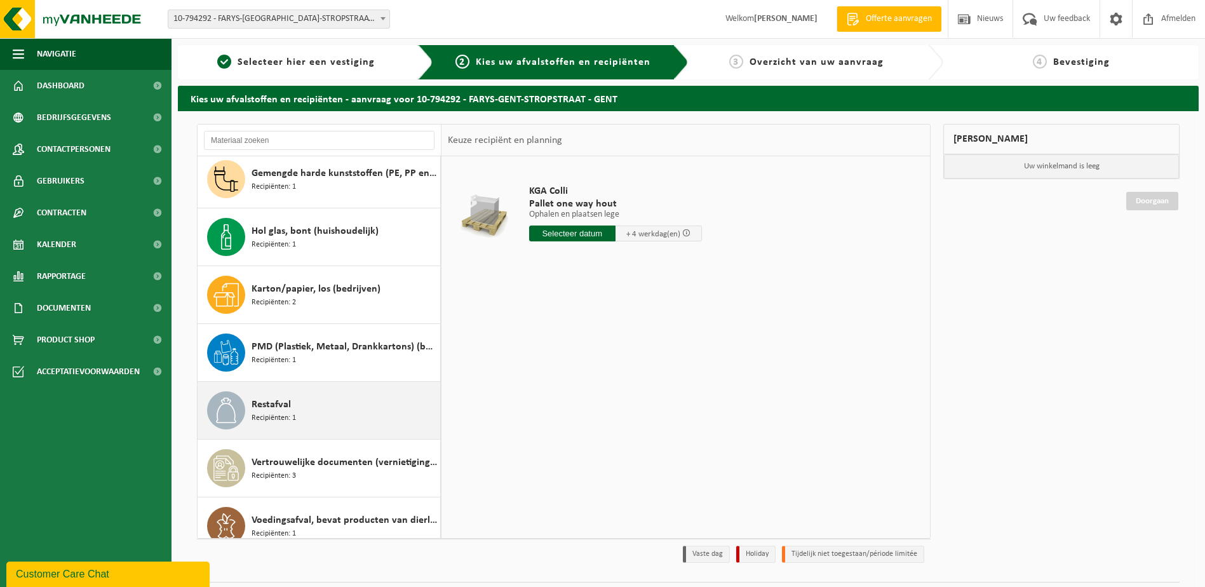
scroll to position [80, 0]
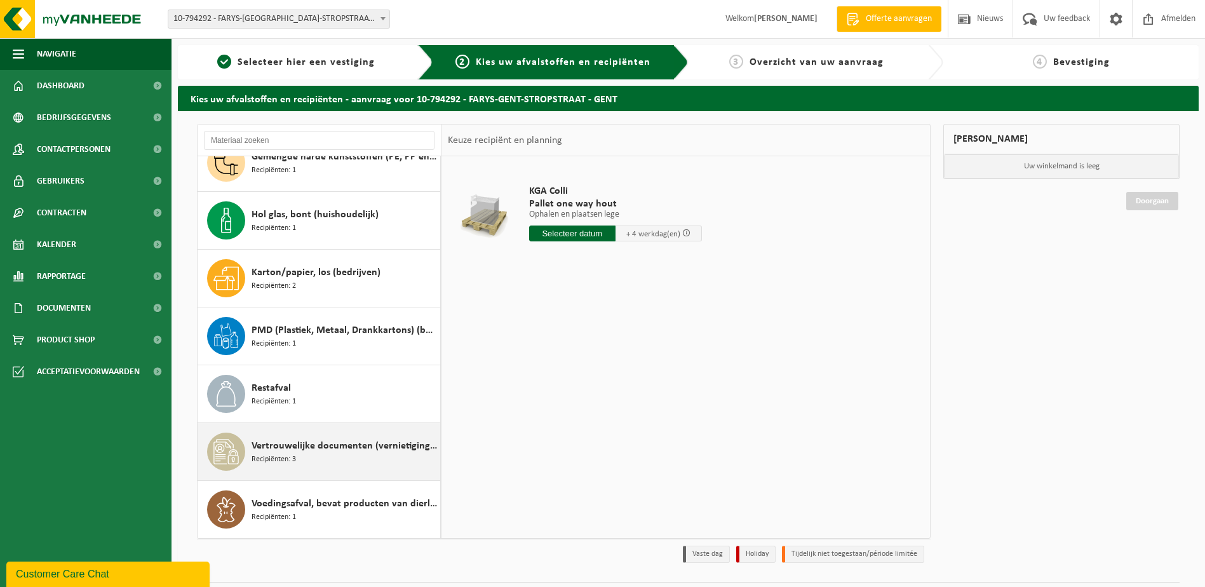
click at [308, 449] on span "Vertrouwelijke documenten (vernietiging - recyclage)" at bounding box center [345, 445] width 186 height 15
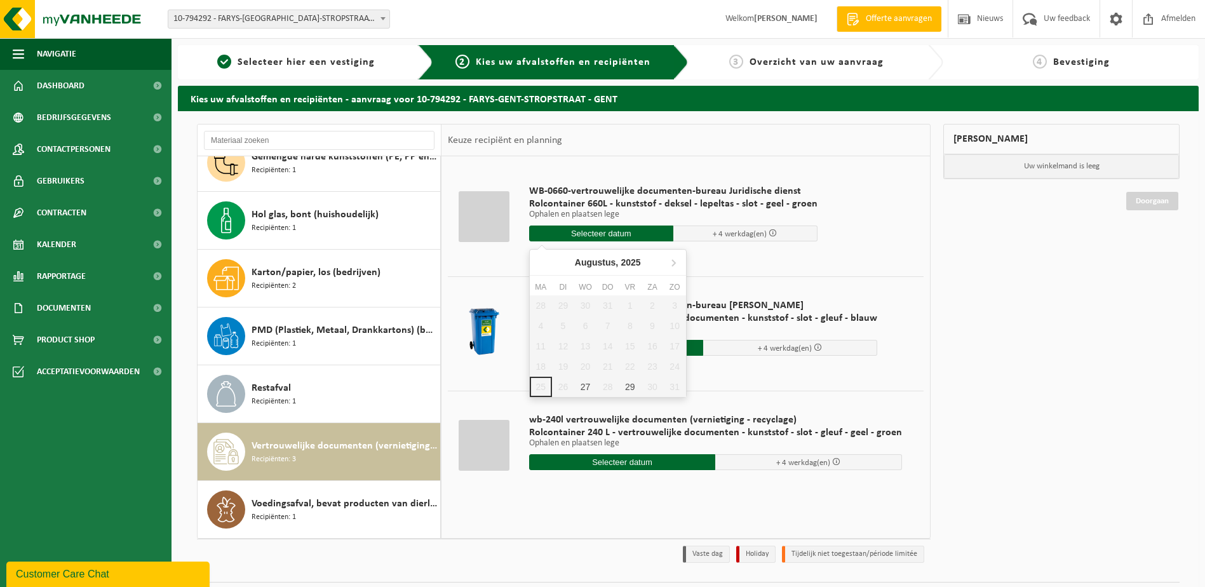
click at [601, 235] on input "text" at bounding box center [601, 234] width 144 height 16
click at [536, 390] on div "28 29 30 31 1 2 3 4 5 6 7 8 9 10 11 12 13 14 15 16 17 18 19 20 21 22 23 24 25 2…" at bounding box center [608, 346] width 156 height 102
click at [585, 386] on div "27" at bounding box center [585, 387] width 22 height 20
type input "Van 2025-08-27"
type input "2025-08-27"
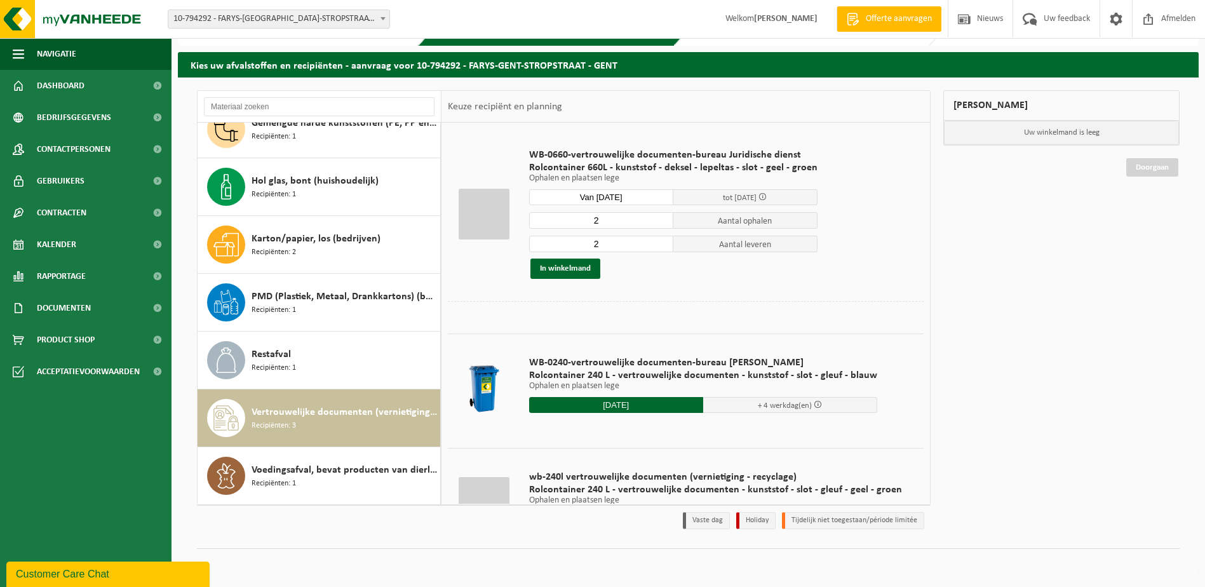
scroll to position [0, 0]
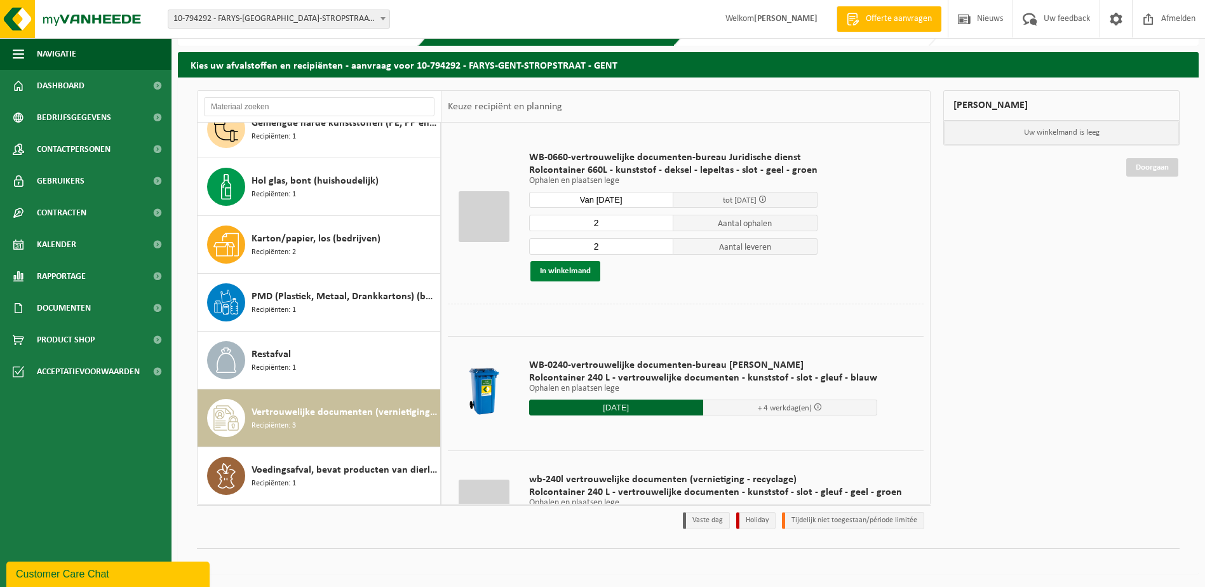
click at [565, 273] on button "In winkelmand" at bounding box center [566, 271] width 70 height 20
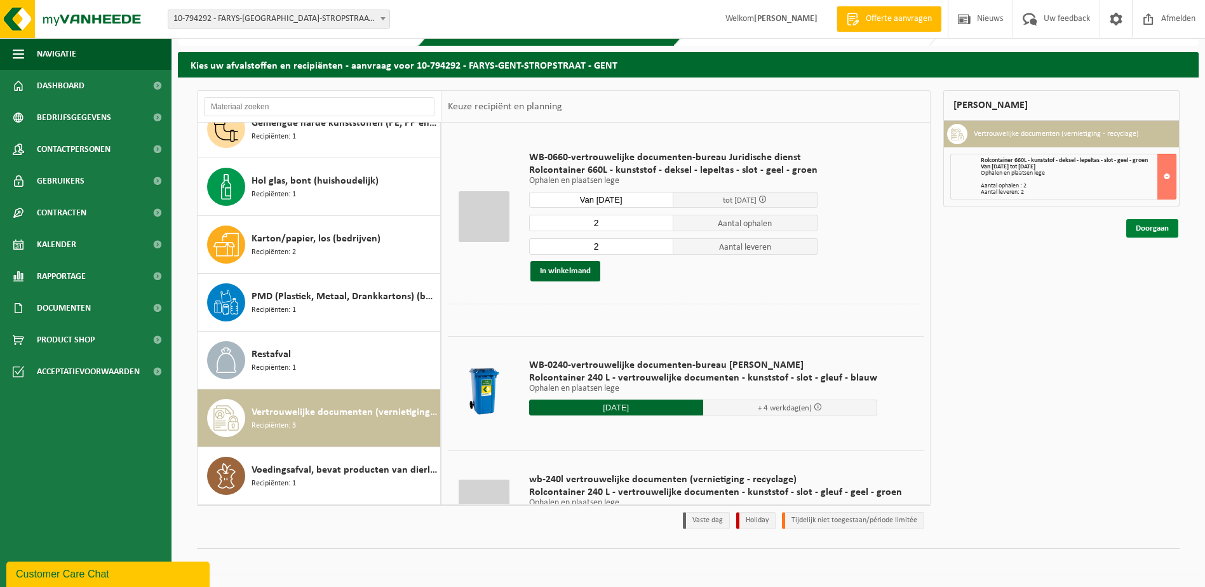
click at [1152, 226] on link "Doorgaan" at bounding box center [1153, 228] width 52 height 18
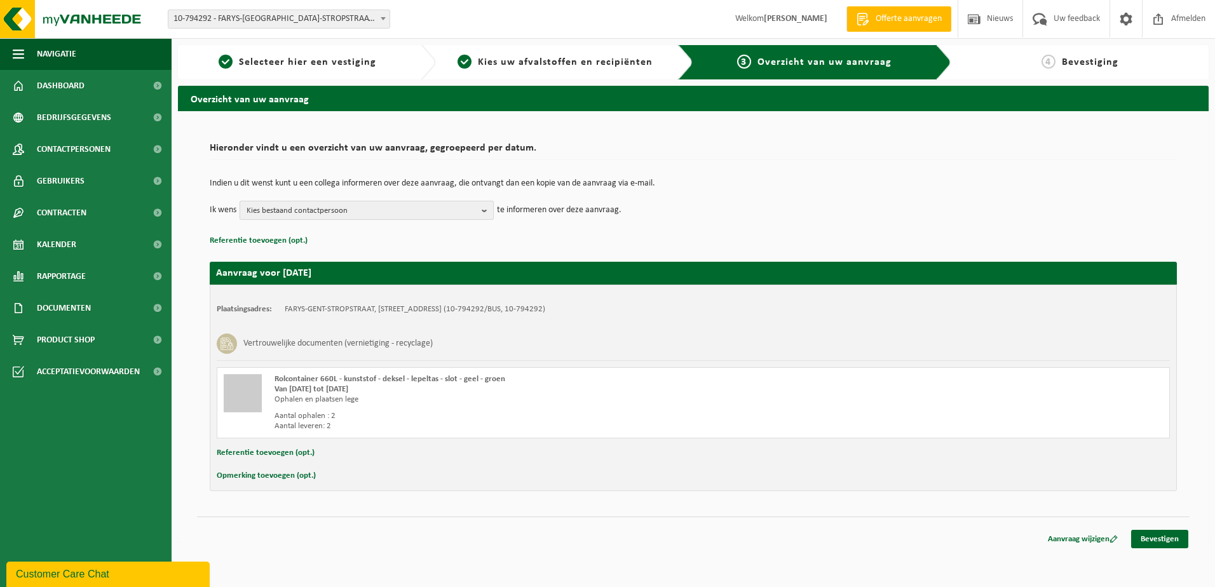
click at [484, 212] on b "button" at bounding box center [487, 210] width 11 height 18
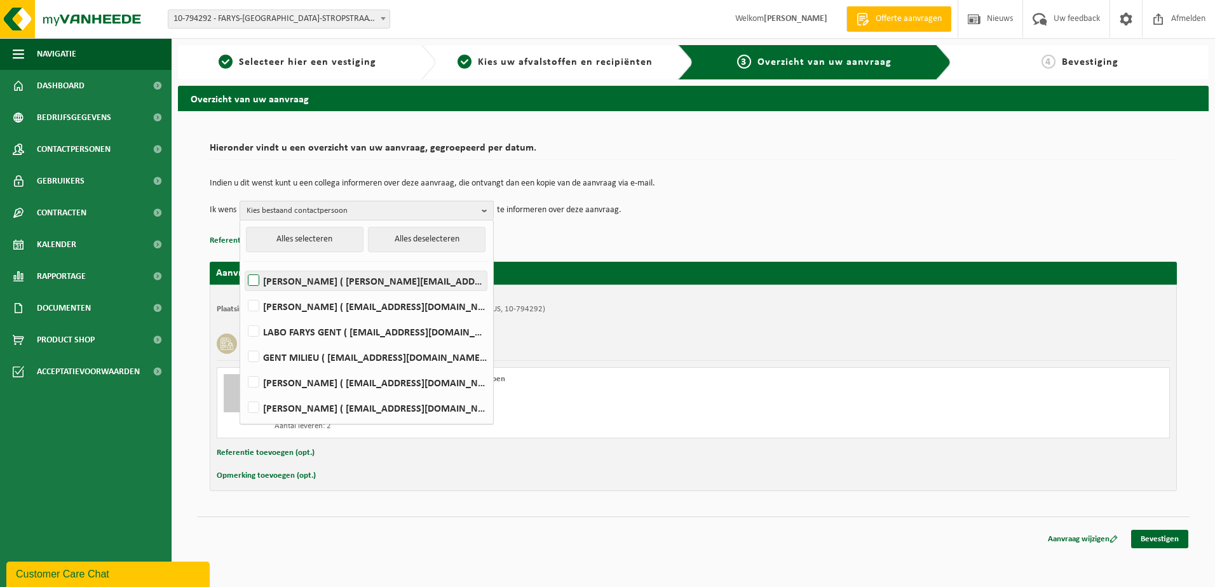
click at [255, 276] on label "[PERSON_NAME] ( [PERSON_NAME][EMAIL_ADDRESS][DOMAIN_NAME] )" at bounding box center [365, 280] width 241 height 19
click at [243, 265] on input "[PERSON_NAME] ( [PERSON_NAME][EMAIL_ADDRESS][DOMAIN_NAME] )" at bounding box center [243, 264] width 1 height 1
checkbox input "true"
click at [255, 355] on label "GENT MILIEU ( milieu@farys.be )" at bounding box center [365, 357] width 241 height 19
click at [243, 341] on input "GENT MILIEU ( milieu@farys.be )" at bounding box center [243, 341] width 1 height 1
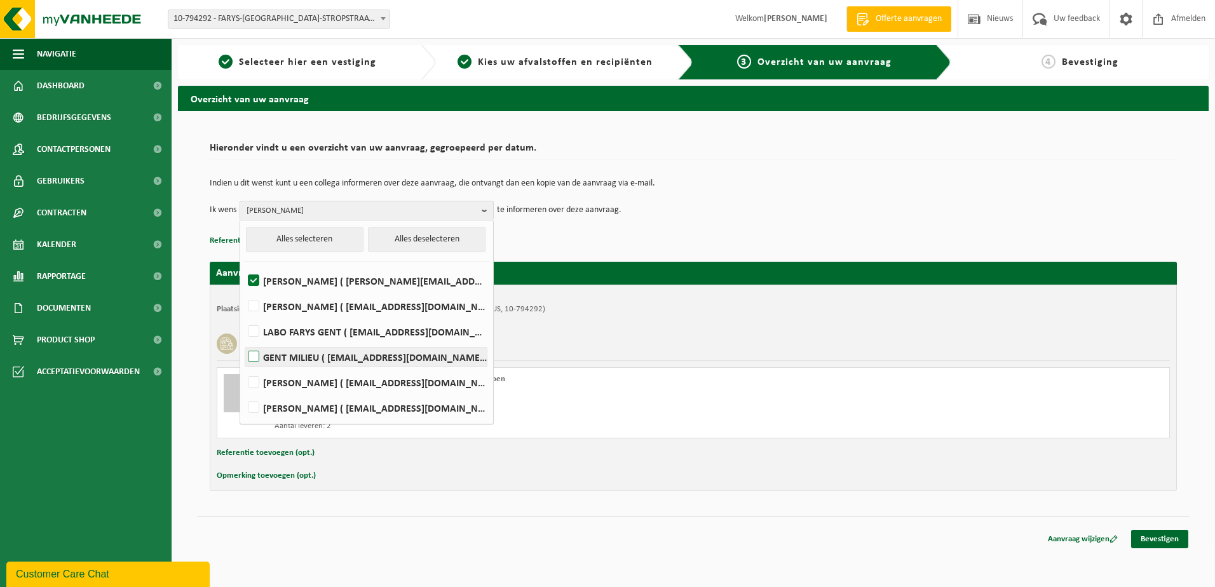
checkbox input "true"
click at [552, 241] on p "Referentie toevoegen (opt.)" at bounding box center [693, 241] width 967 height 17
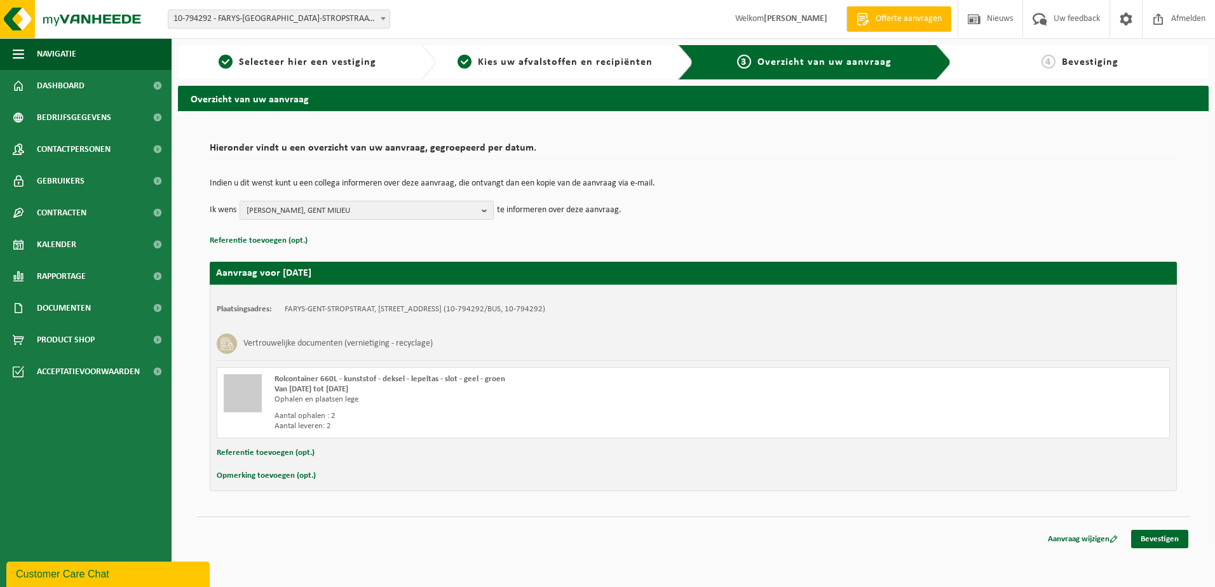
click at [256, 475] on button "Opmerking toevoegen (opt.)" at bounding box center [266, 476] width 99 height 17
click at [0, 0] on input "text" at bounding box center [0, 0] width 0 height 0
click at [297, 452] on button "Referentie toevoegen (opt.)" at bounding box center [266, 453] width 98 height 17
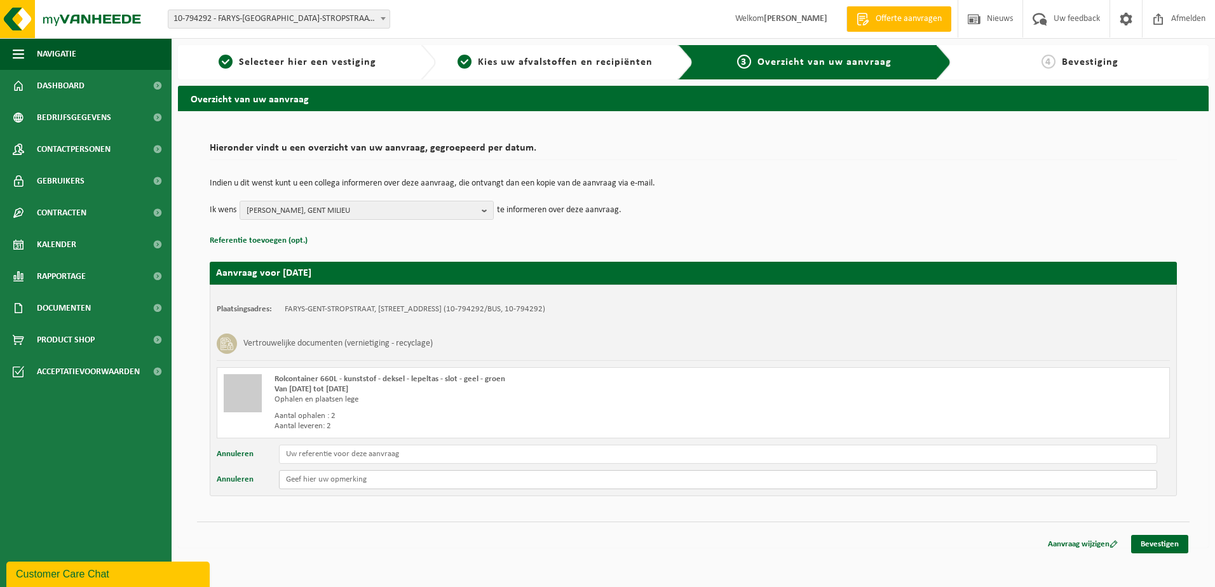
click at [288, 479] on input "text" at bounding box center [718, 479] width 878 height 19
type input "Beide containers (juridische Dienst en FM) staan"
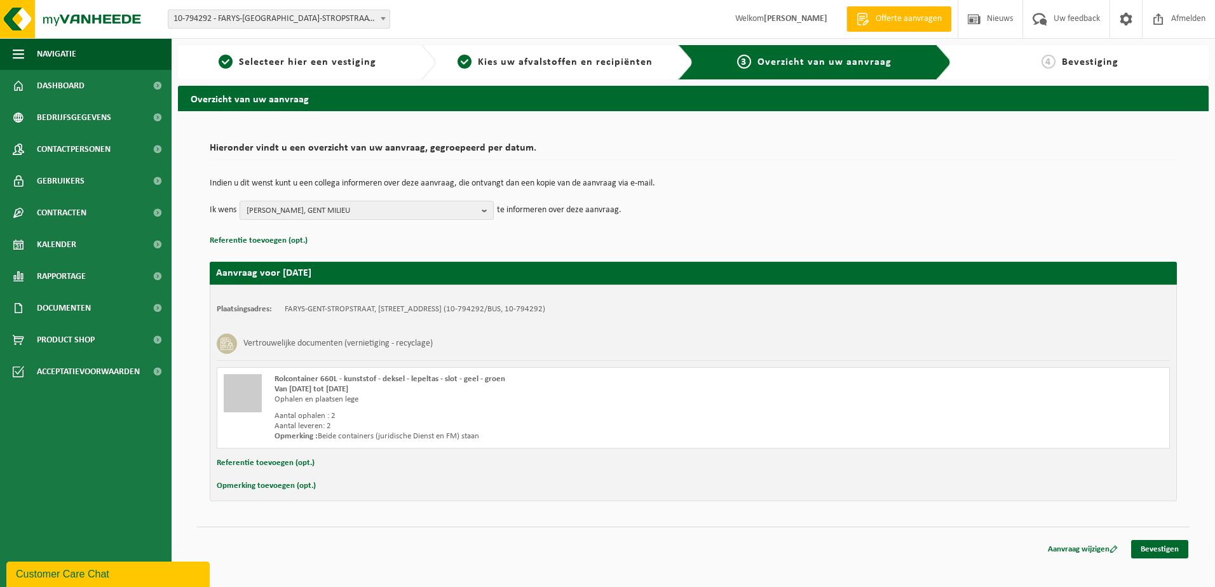
click at [301, 489] on button "Opmerking toevoegen (opt.)" at bounding box center [266, 486] width 99 height 17
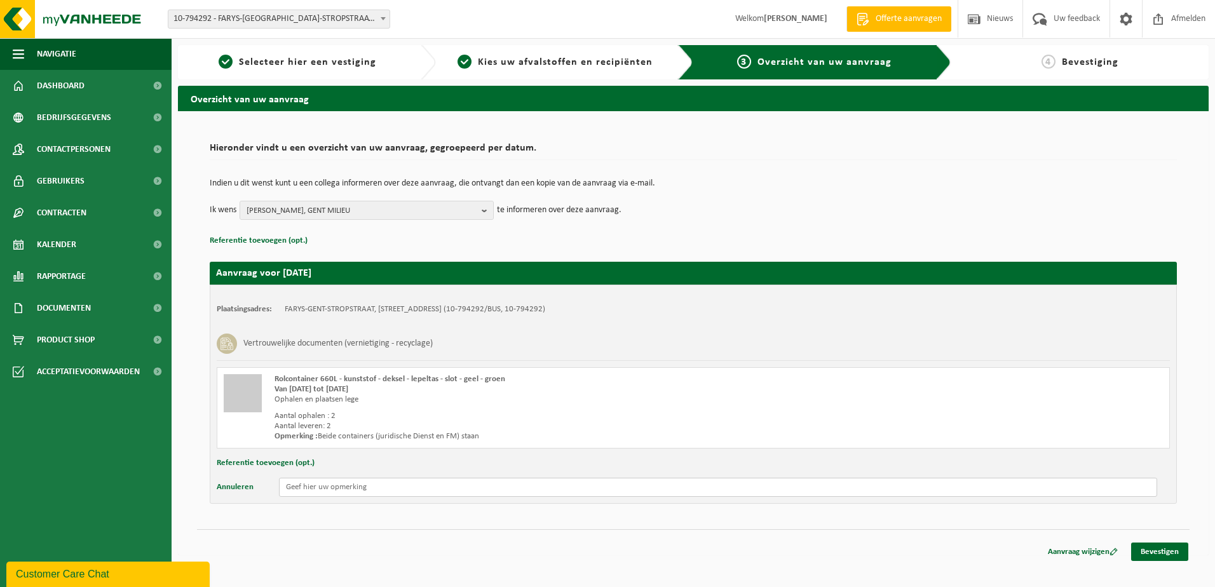
click at [301, 489] on input "text" at bounding box center [718, 487] width 878 height 19
type input "beide rolcontainers (Juridische Dienst en FM) staan op verdieping -1"
drag, startPoint x: 534, startPoint y: 491, endPoint x: 273, endPoint y: 491, distance: 260.5
click at [273, 491] on div "Annuleren beide rolcontainers (Juridische Dienst en FM) staan op verdieping -1" at bounding box center [693, 487] width 953 height 19
click at [301, 435] on strong "Opmerking :" at bounding box center [296, 436] width 43 height 8
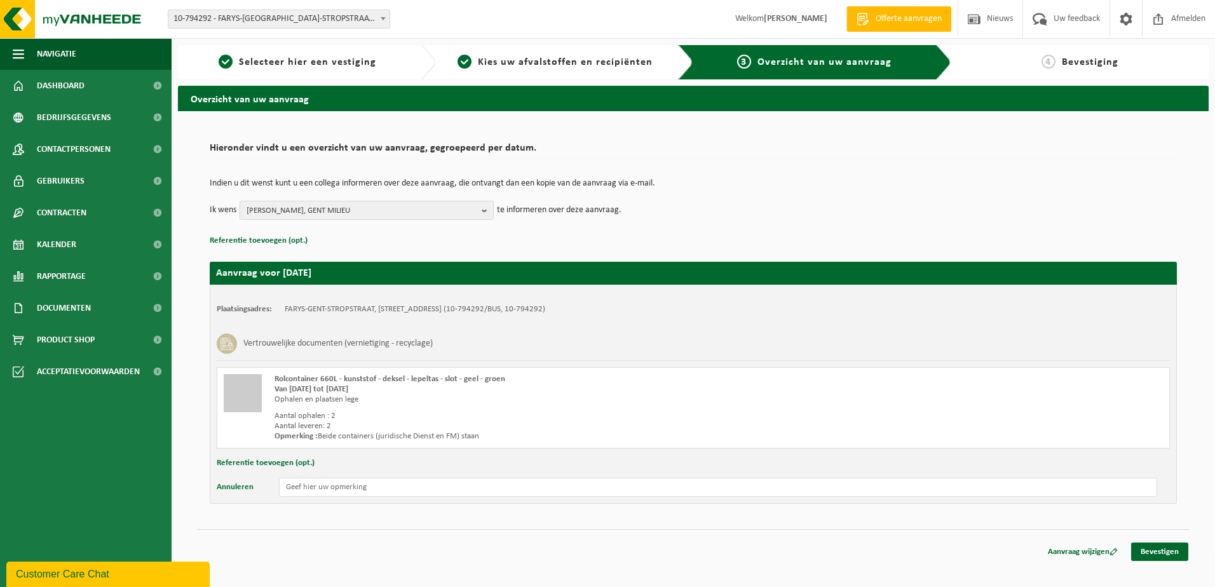
click at [301, 442] on div "Rolcontainer 660L - kunststof - deksel - lepeltas - slot - geel - groen Van 202…" at bounding box center [693, 407] width 953 height 81
drag, startPoint x: 301, startPoint y: 442, endPoint x: 376, endPoint y: 469, distance: 80.2
click at [376, 469] on div "Referentie toevoegen (opt.)" at bounding box center [693, 463] width 953 height 17
click at [252, 476] on button "Opmerking toevoegen (opt.)" at bounding box center [266, 476] width 99 height 17
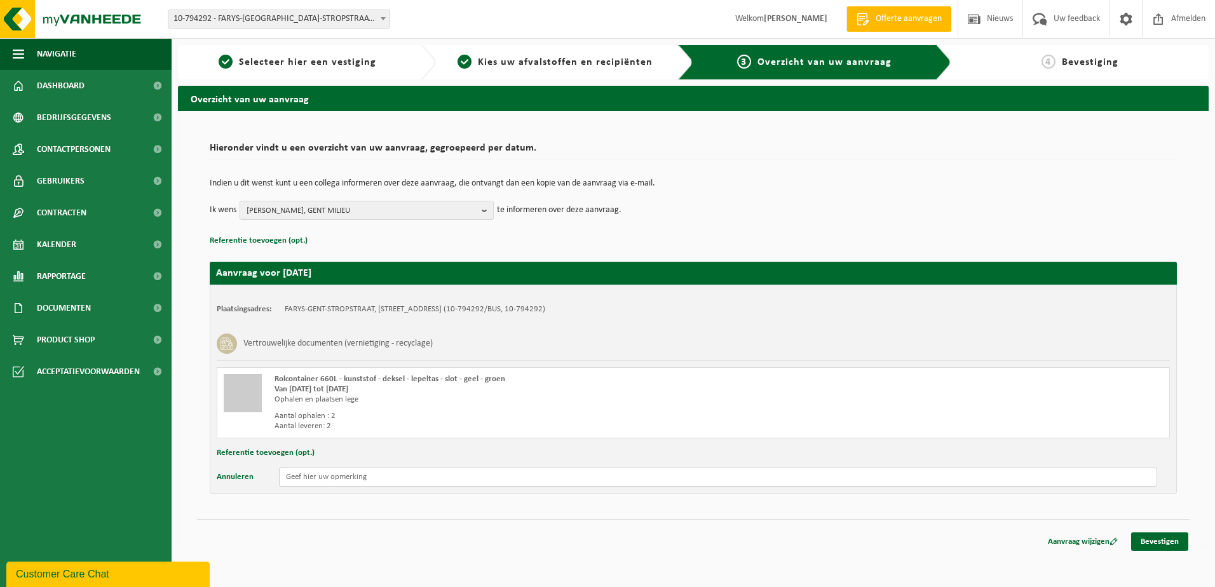
click at [311, 480] on input "text" at bounding box center [718, 477] width 878 height 19
paste input "beide rolcontainers (Juridische Dienst en FM) staan op verdieping -1"
type input "beide rolcontainers (Juridische Dienst en FM) staan op verdieping -1"
click at [638, 450] on div "Referentie toevoegen (opt.)" at bounding box center [693, 453] width 953 height 17
click at [1167, 543] on link "Bevestigen" at bounding box center [1159, 542] width 57 height 18
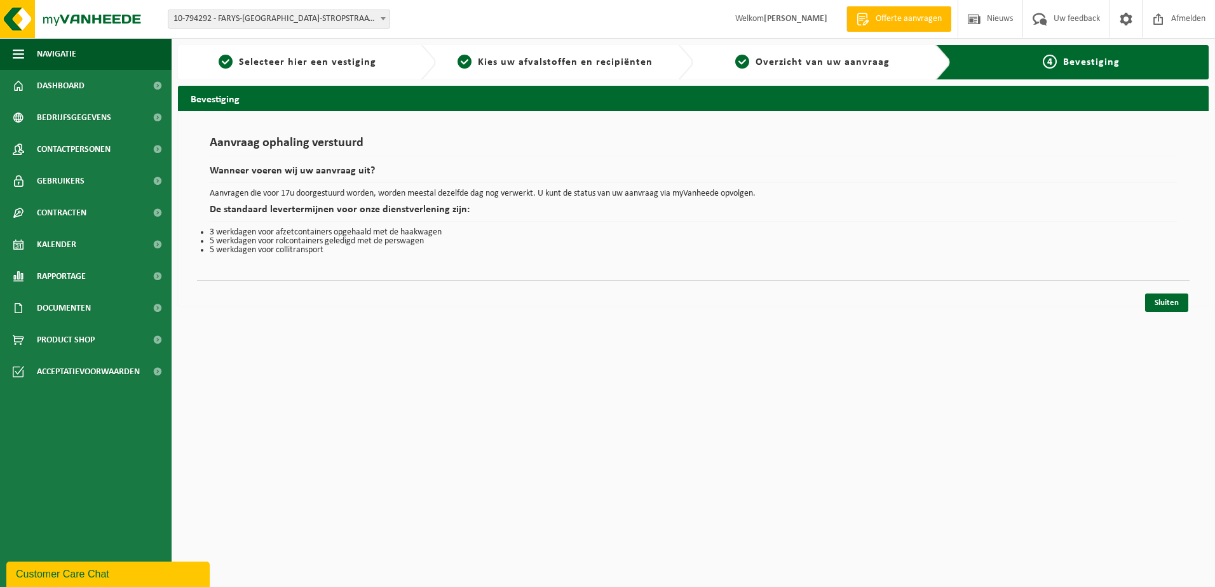
drag, startPoint x: 937, startPoint y: 565, endPoint x: 605, endPoint y: 565, distance: 332.4
click at [605, 565] on html "Vestiging: 10-796126 - GROUP TMVW/FARYS 10-846634 - FARYS WERF AALST - AALST 10…" at bounding box center [607, 293] width 1215 height 587
click at [1164, 303] on link "Sluiten" at bounding box center [1166, 303] width 43 height 18
